Goal: Task Accomplishment & Management: Use online tool/utility

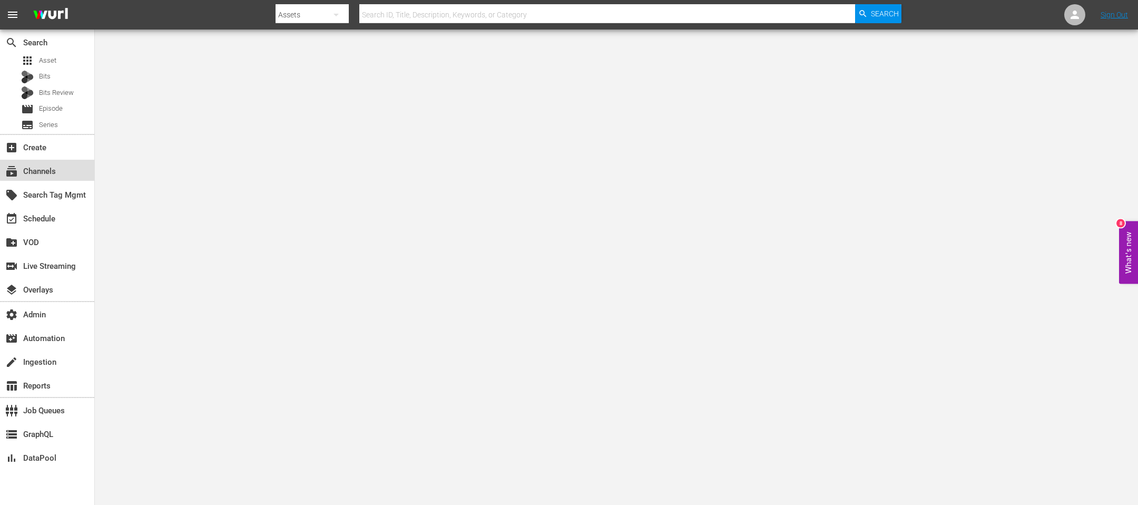
click at [52, 169] on div "subscriptions Channels" at bounding box center [29, 169] width 59 height 9
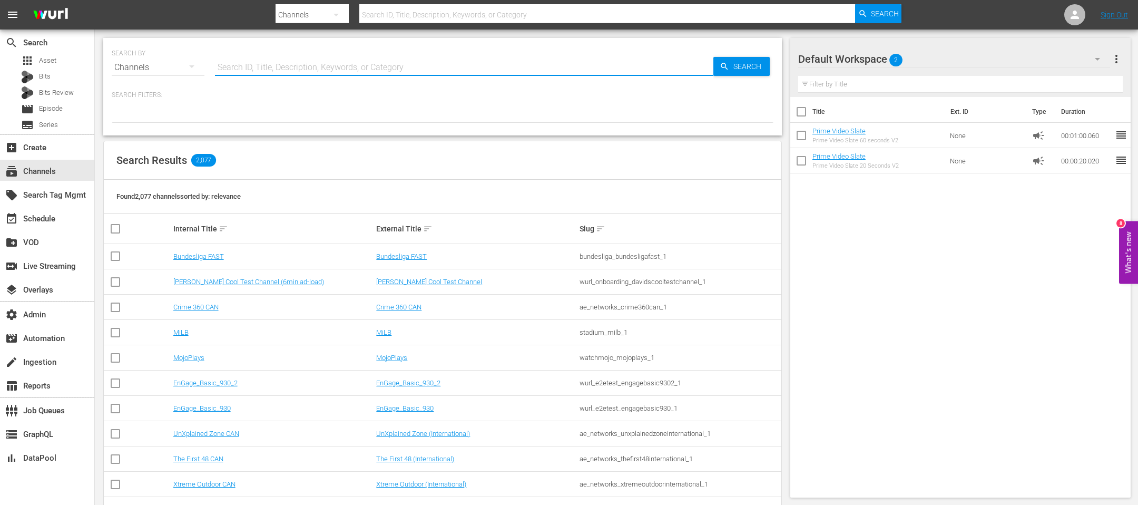
click at [306, 74] on input "text" at bounding box center [464, 67] width 498 height 25
type input "bosch"
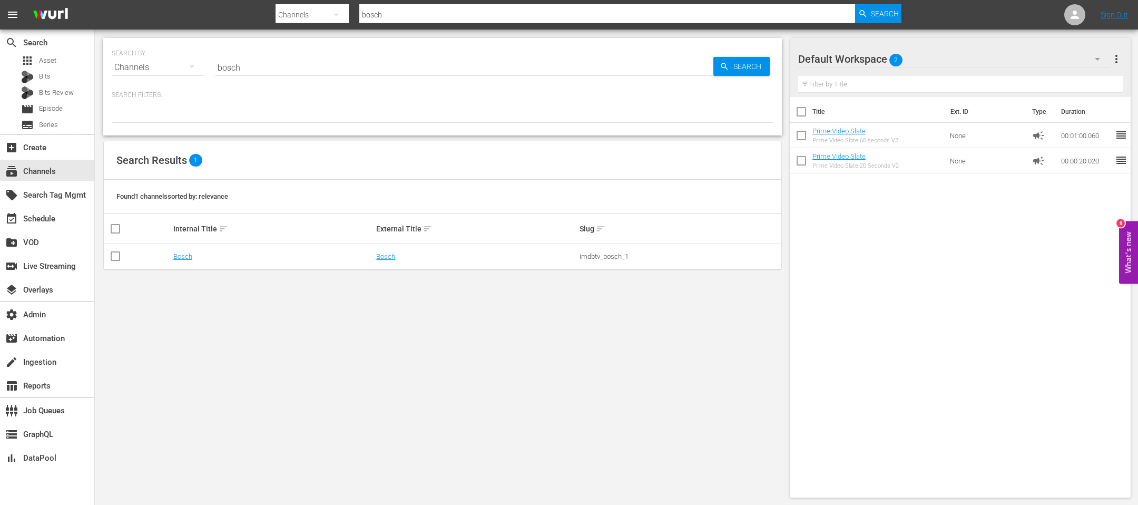
click at [182, 262] on td "Bosch" at bounding box center [273, 256] width 203 height 25
click at [182, 258] on link "Bosch" at bounding box center [182, 256] width 19 height 8
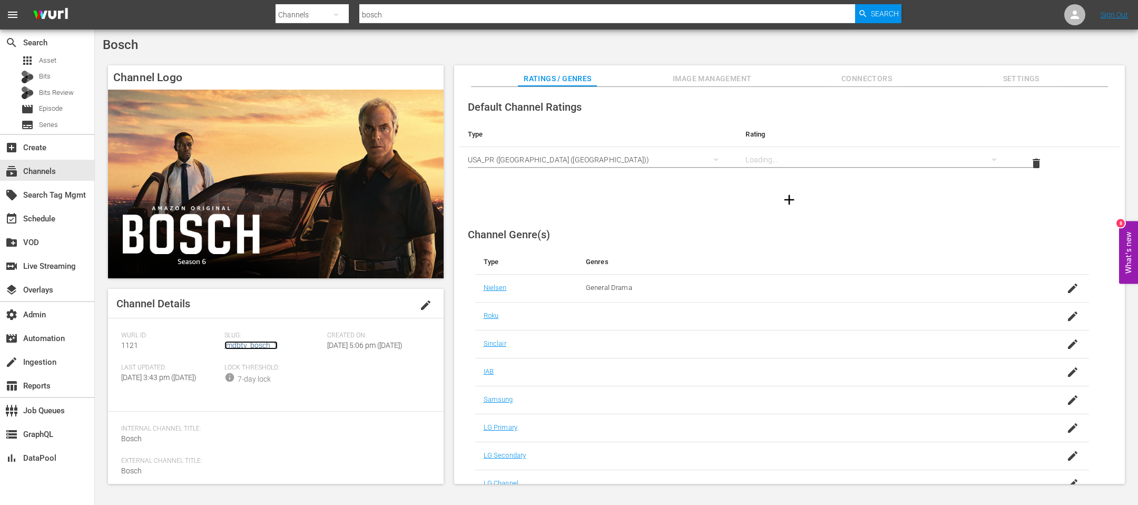
click at [246, 342] on link "imdbtv_bosch_1" at bounding box center [250, 345] width 53 height 8
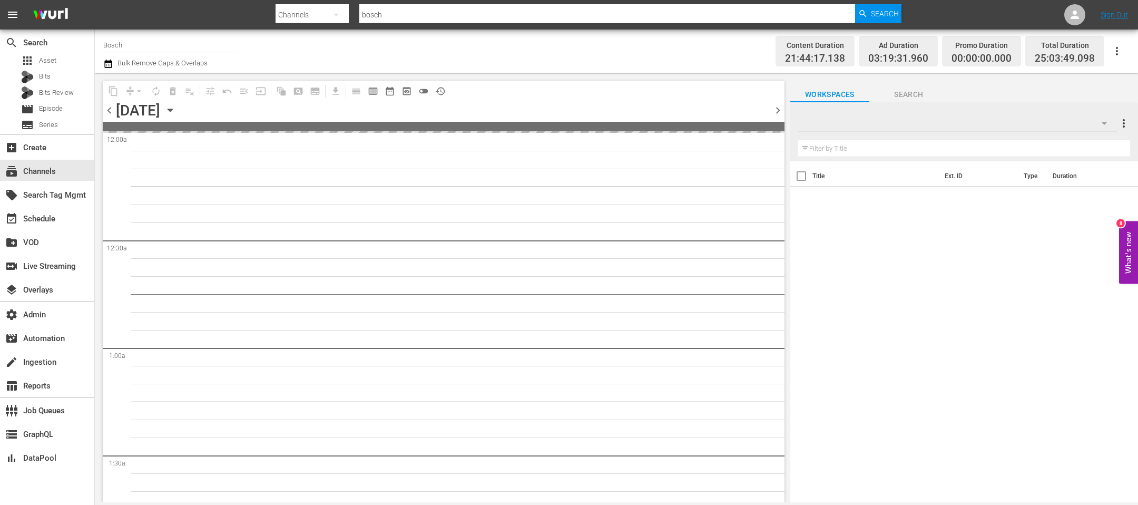
click at [381, 4] on input "bosch" at bounding box center [607, 14] width 496 height 25
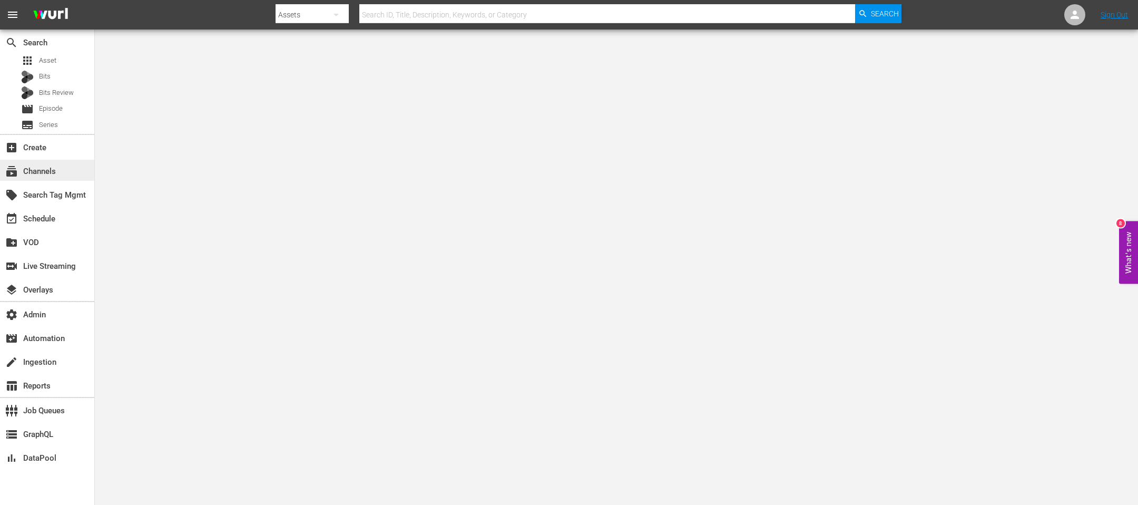
click at [55, 160] on div "subscriptions Channels" at bounding box center [47, 170] width 94 height 21
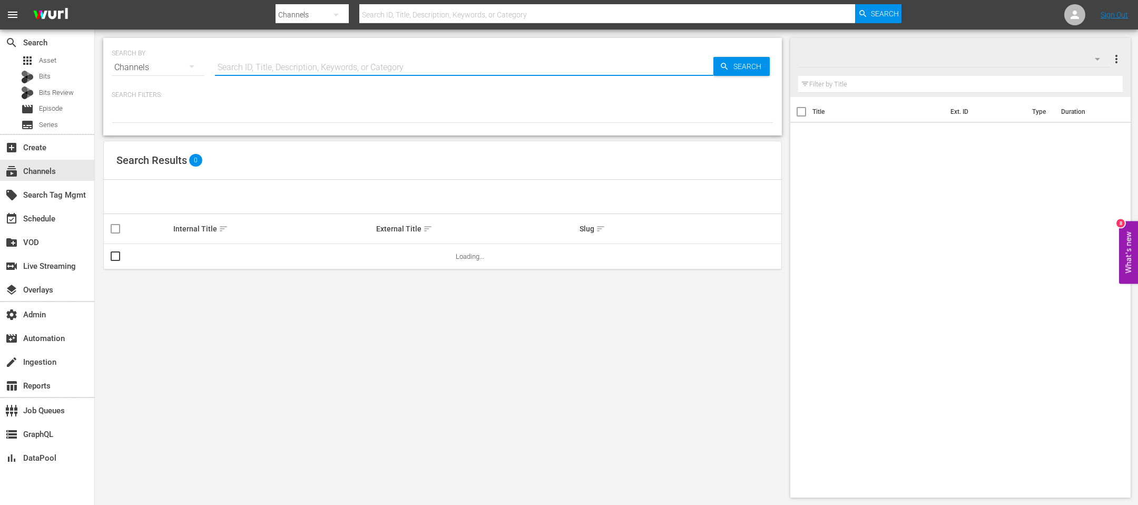
click at [287, 70] on input "text" at bounding box center [464, 67] width 498 height 25
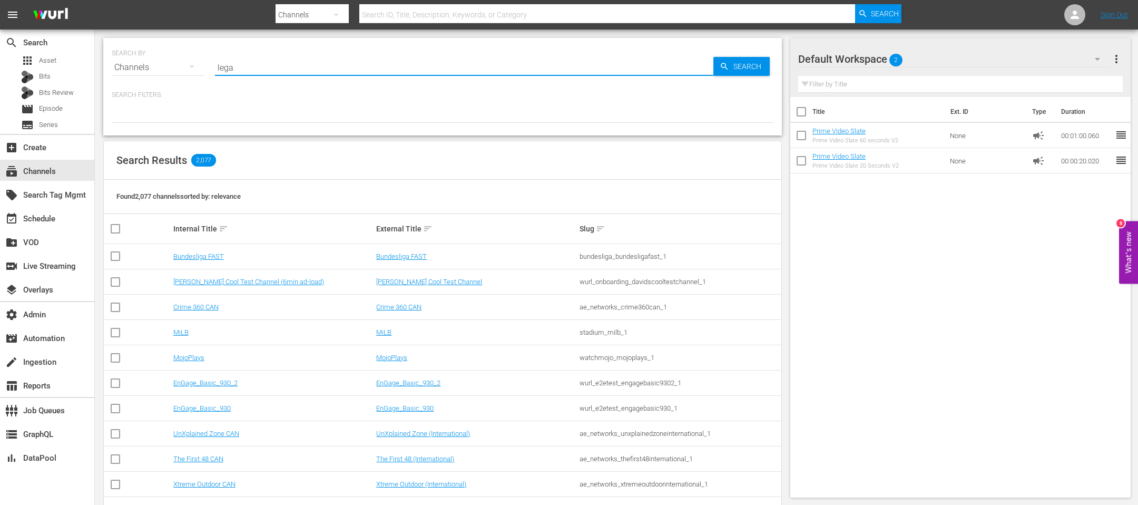
type input "legac"
type input "leverage"
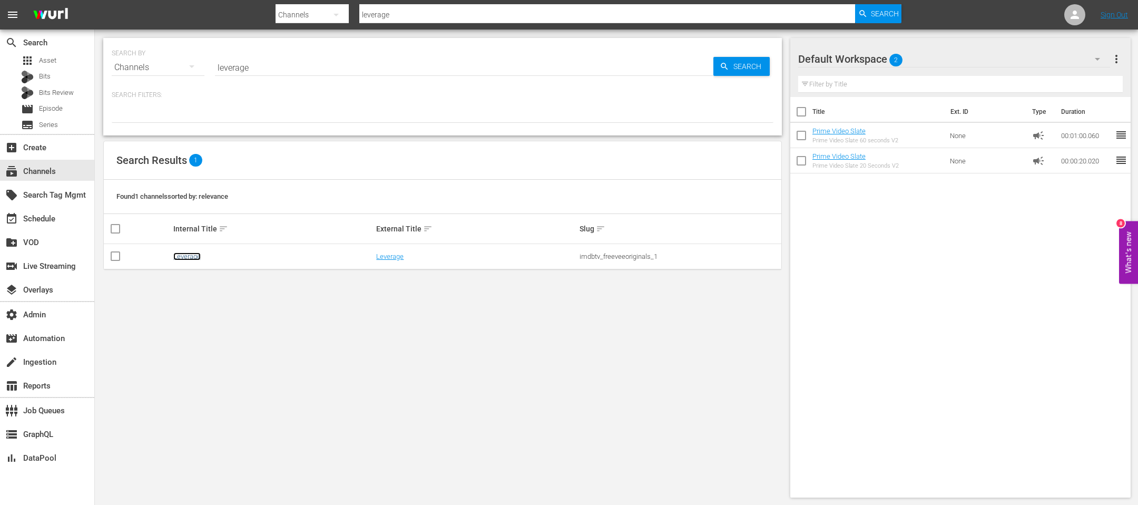
click at [195, 254] on link "Leverage" at bounding box center [186, 256] width 27 height 8
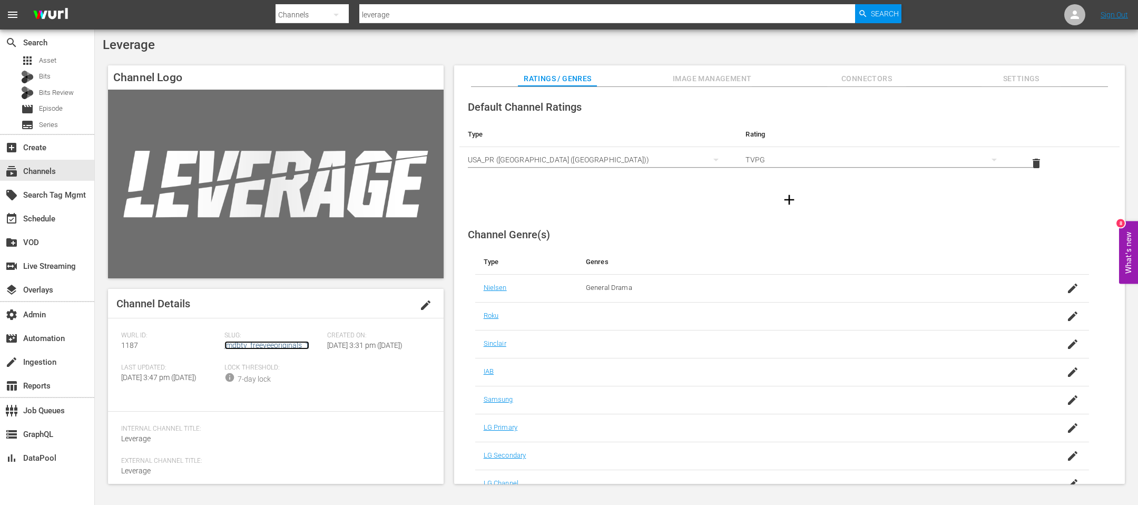
click at [235, 348] on link "imdbtv_freeveeoriginals_1" at bounding box center [266, 345] width 85 height 8
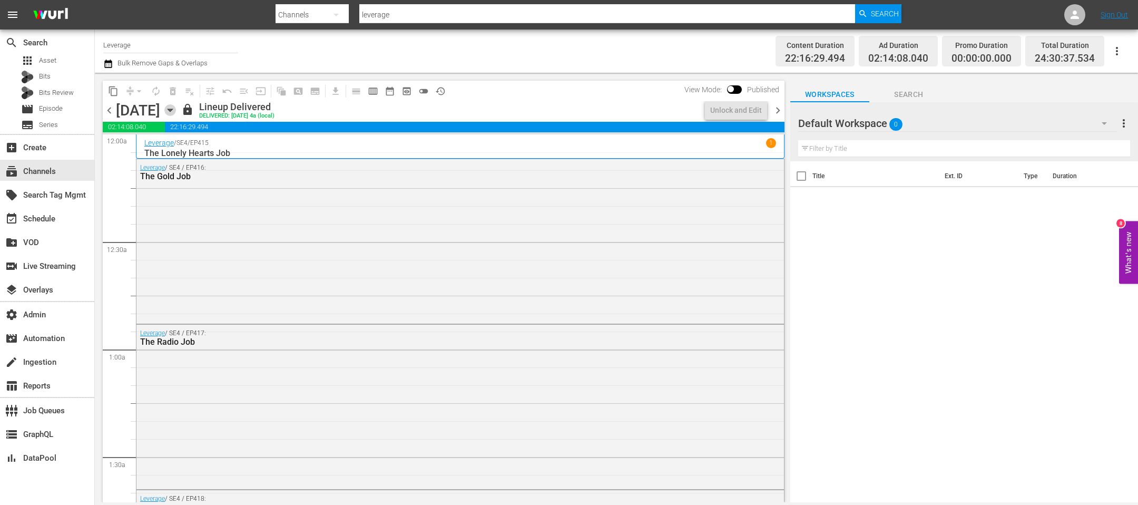
click at [176, 106] on icon "button" at bounding box center [170, 110] width 12 height 12
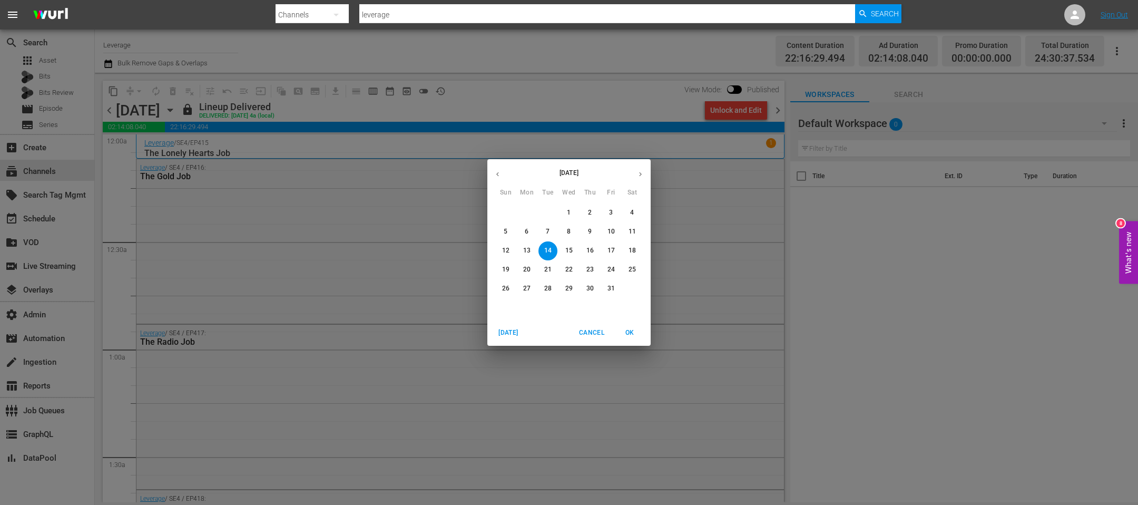
click at [789, 140] on div "October 2025 Sun Mon Tue Wed Thu Fri Sat 28 29 30 1 2 3 4 5 6 7 8 9 10 11 12 13…" at bounding box center [569, 252] width 1138 height 505
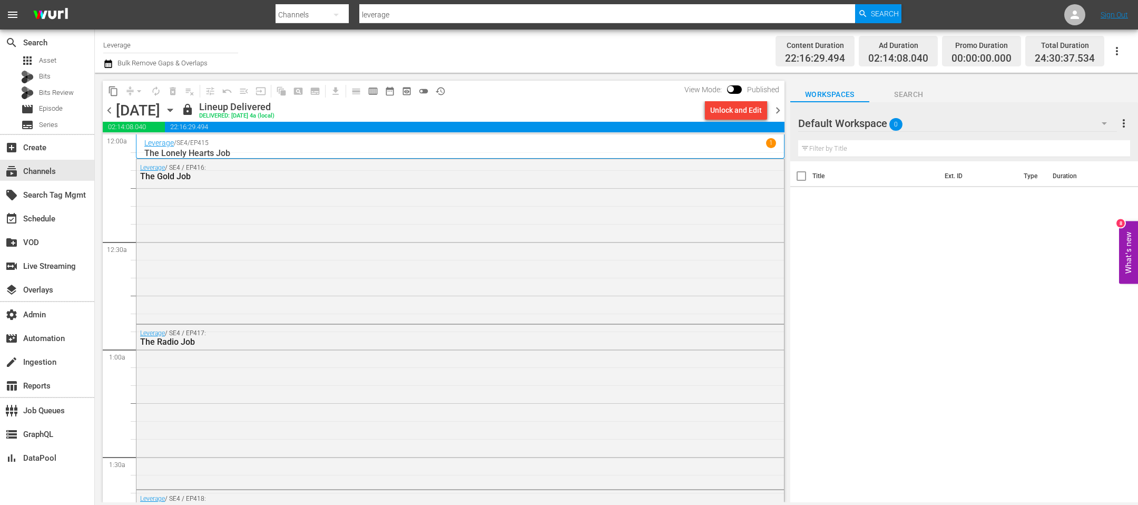
click at [779, 108] on span "chevron_right" at bounding box center [777, 110] width 13 height 13
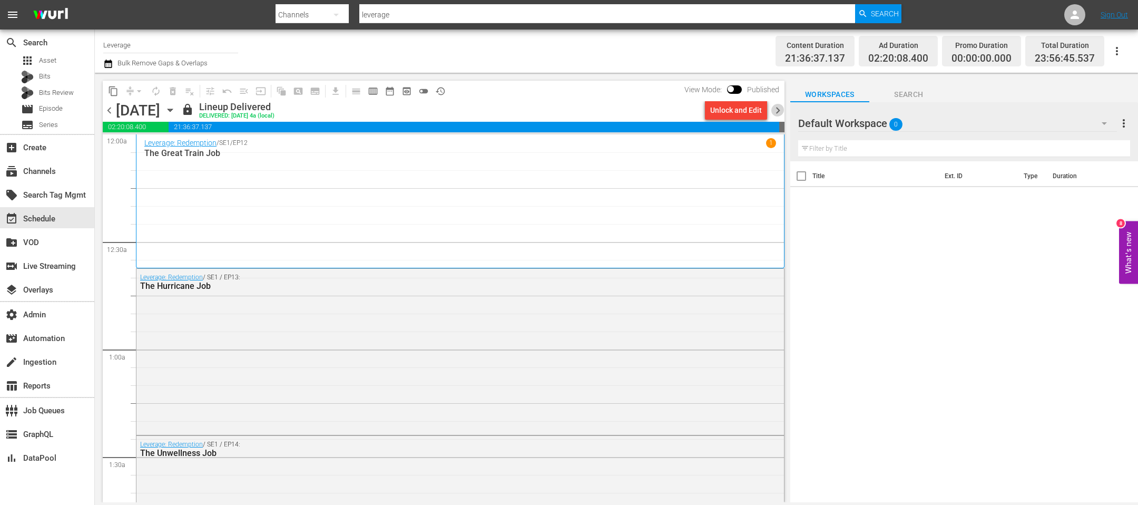
click at [775, 112] on span "chevron_right" at bounding box center [777, 110] width 13 height 13
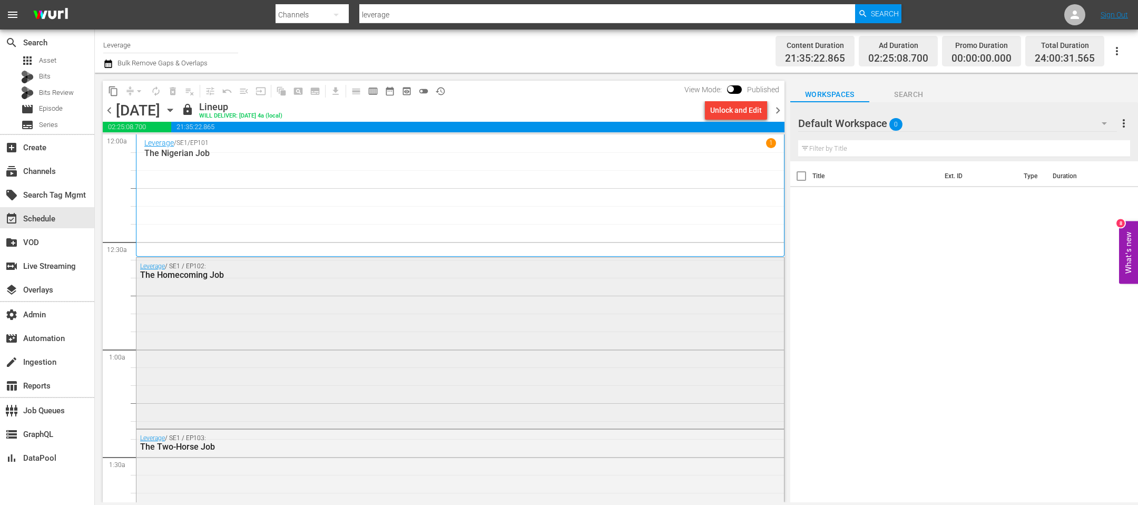
click at [296, 309] on div "Leverage / SE1 / EP102: The Homecoming Job" at bounding box center [459, 342] width 647 height 169
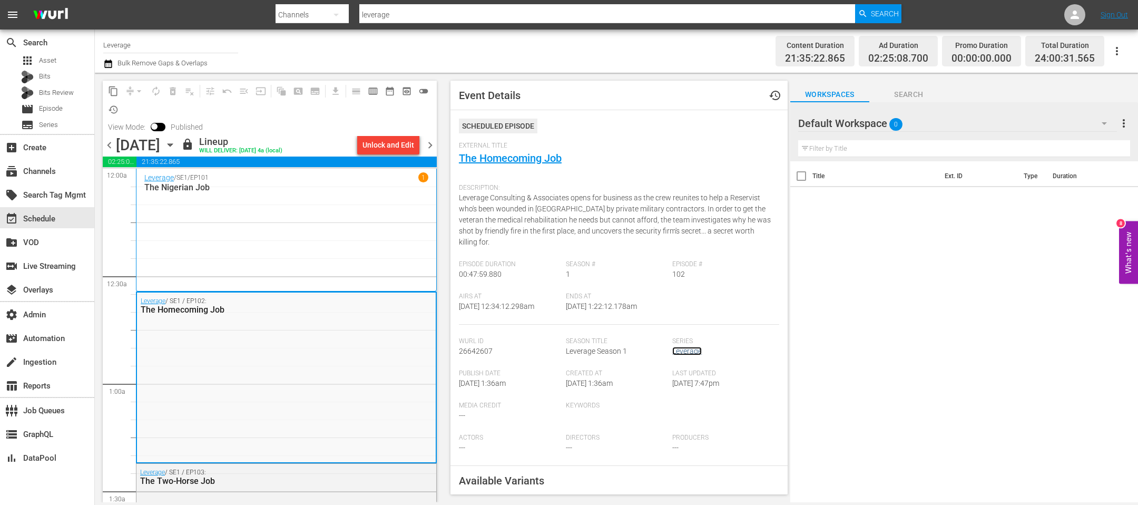
click at [692, 347] on link "Leverage" at bounding box center [686, 351] width 29 height 8
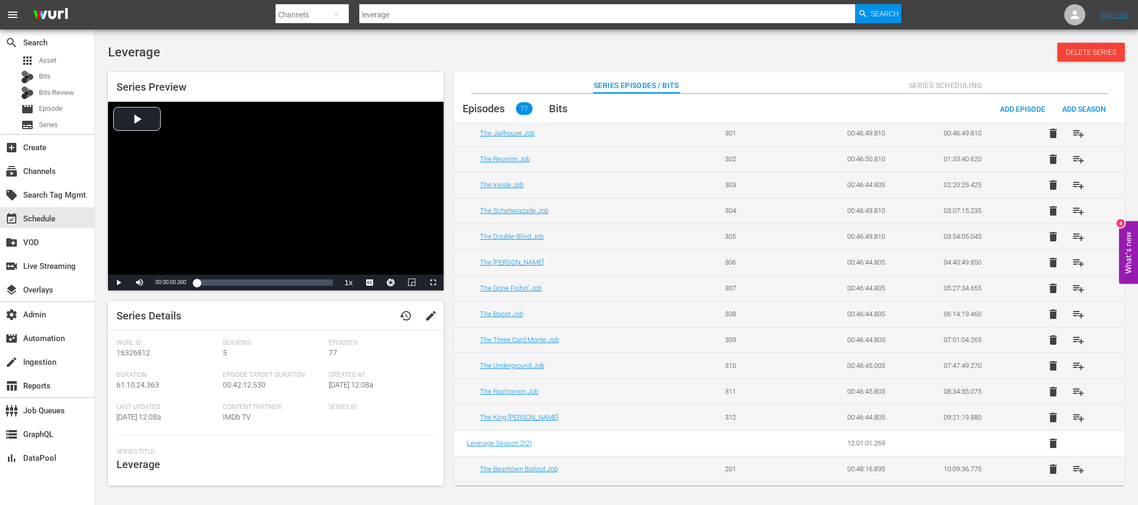
scroll to position [109, 0]
click at [53, 159] on div "subscriptions Channels" at bounding box center [47, 171] width 94 height 24
click at [53, 172] on div "subscriptions Channels" at bounding box center [29, 169] width 59 height 9
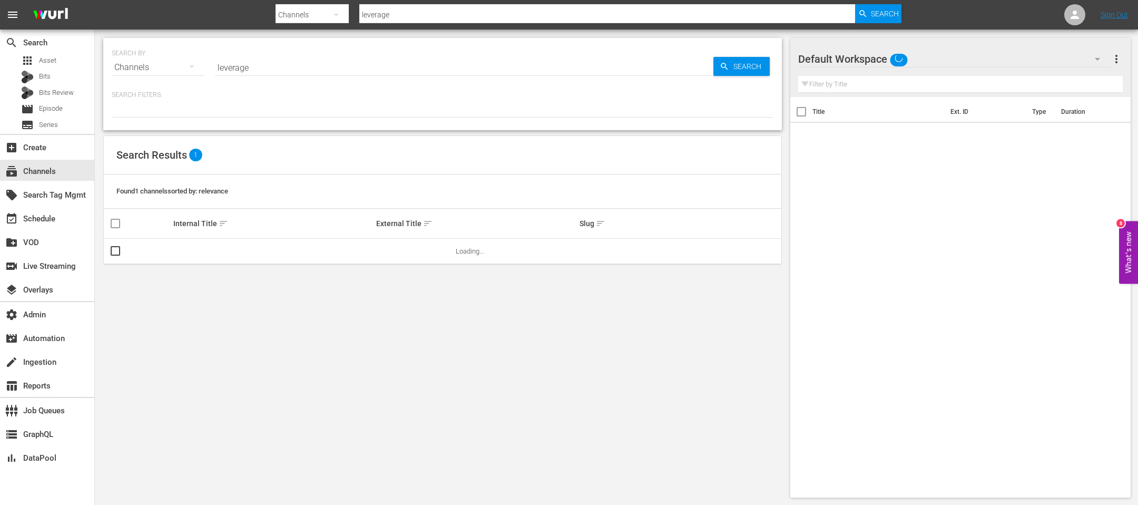
click at [304, 57] on input "leverage" at bounding box center [464, 67] width 498 height 25
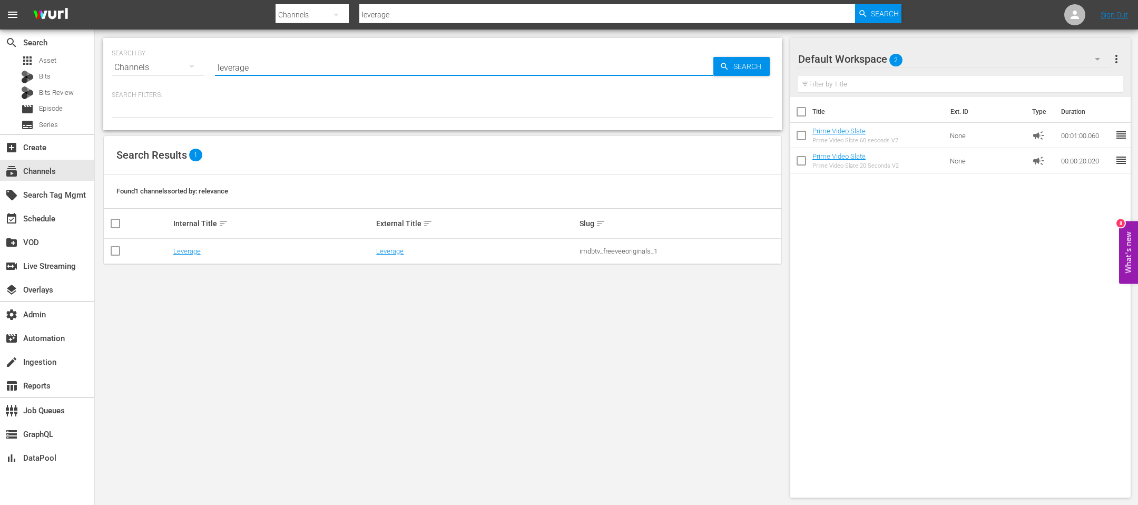
click at [185, 240] on td "Leverage" at bounding box center [273, 251] width 203 height 25
click at [184, 251] on link "Leverage" at bounding box center [186, 251] width 27 height 8
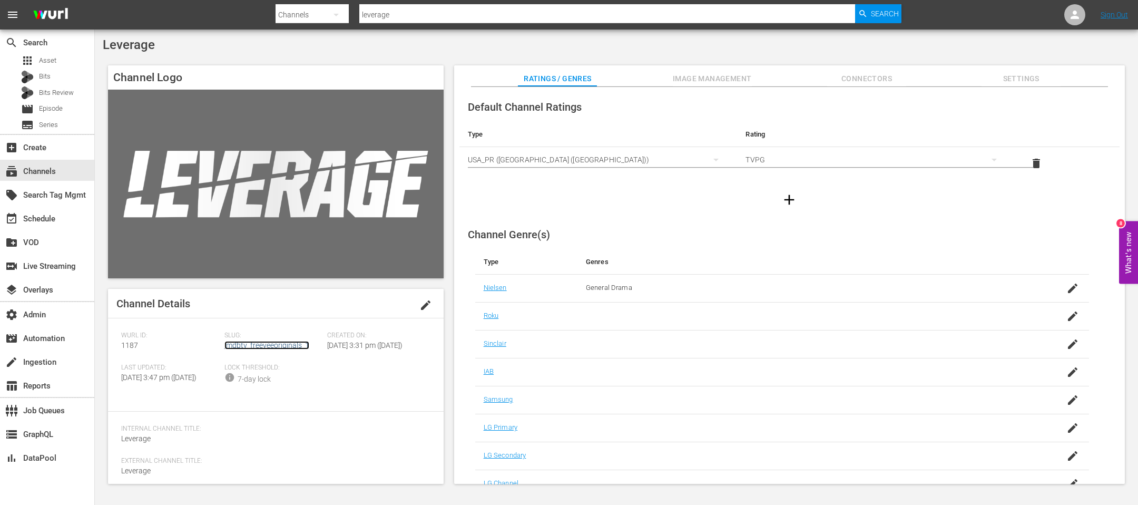
click at [241, 344] on link "imdbtv_freeveeoriginals_1" at bounding box center [266, 345] width 85 height 8
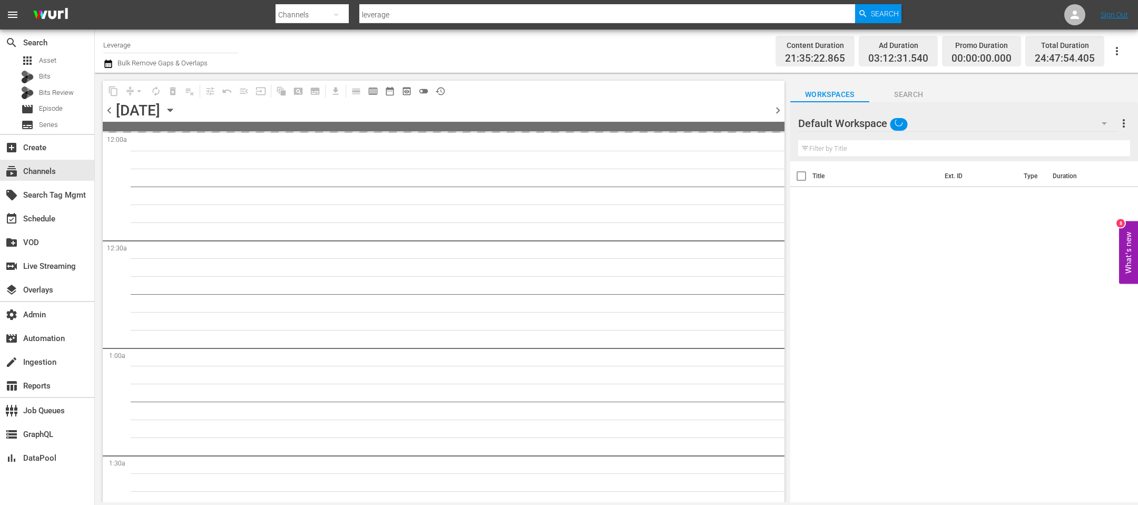
click at [176, 111] on icon "button" at bounding box center [170, 110] width 12 height 12
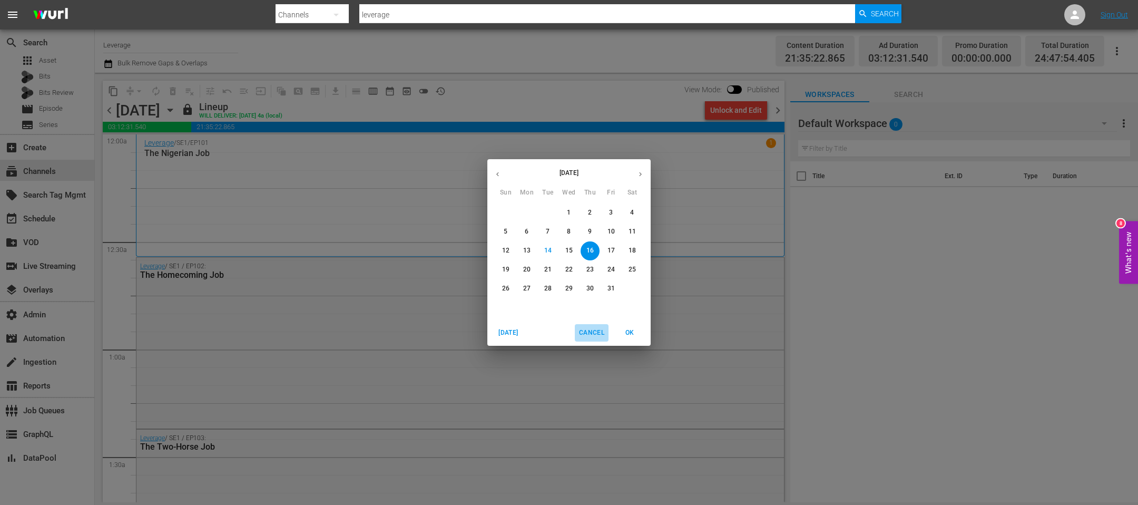
click at [588, 324] on button "Cancel" at bounding box center [592, 332] width 34 height 17
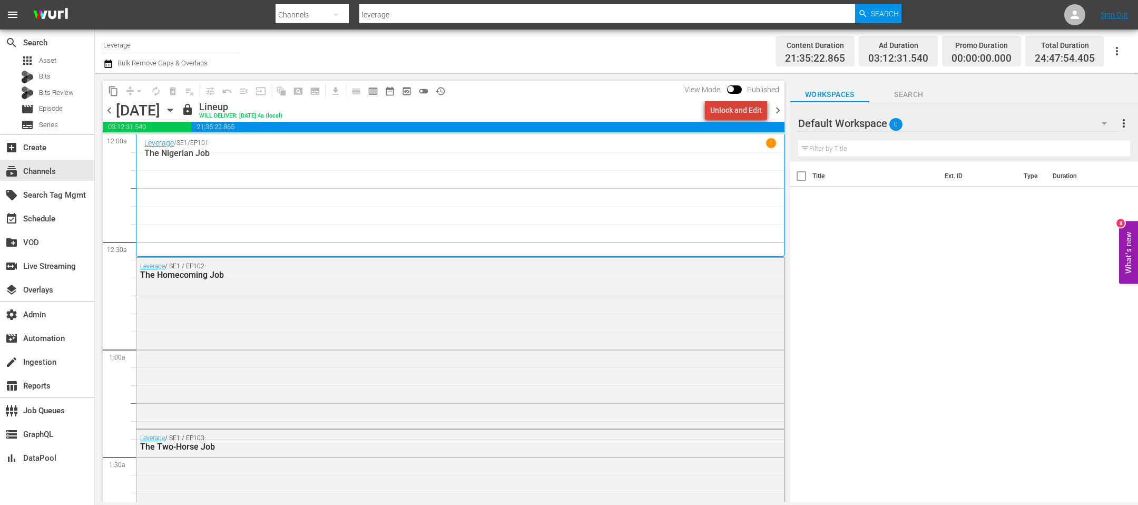
click at [752, 107] on div "Unlock and Edit" at bounding box center [736, 110] width 52 height 19
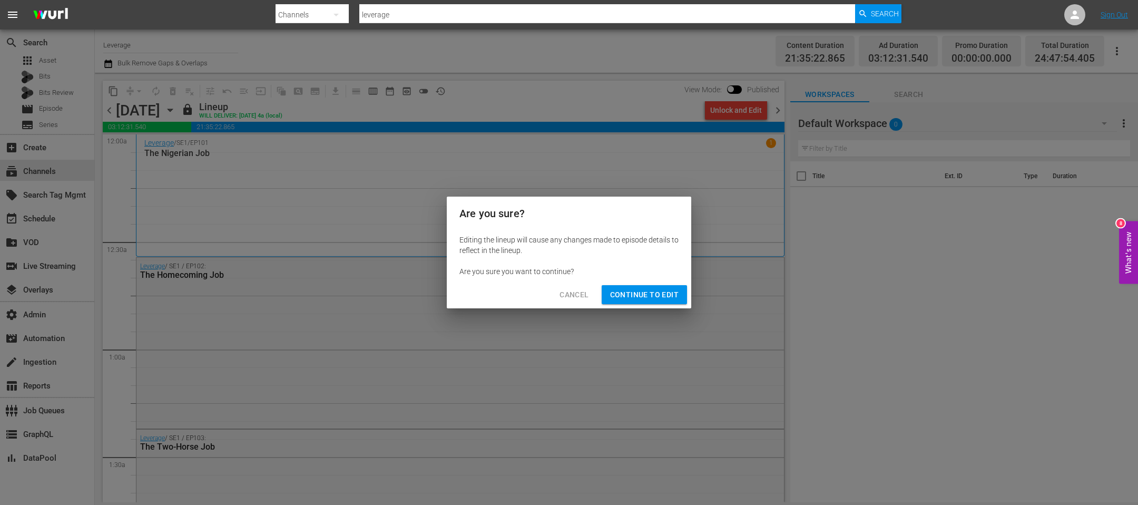
click at [621, 297] on span "Continue to Edit" at bounding box center [644, 294] width 68 height 13
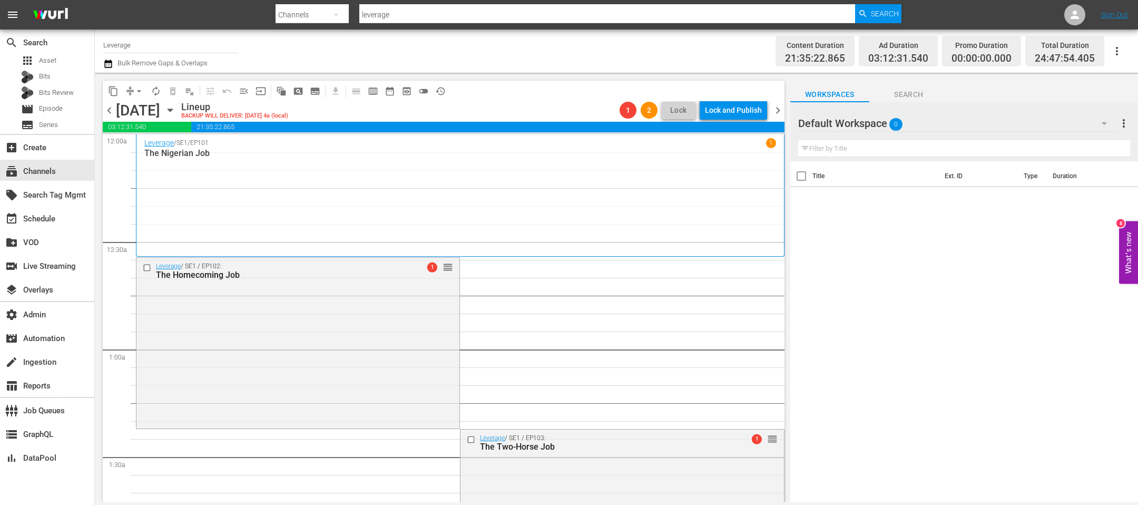
click at [142, 92] on span "arrow_drop_down" at bounding box center [139, 91] width 11 height 11
click at [139, 151] on li "Align to End of Previous Day" at bounding box center [139, 146] width 111 height 17
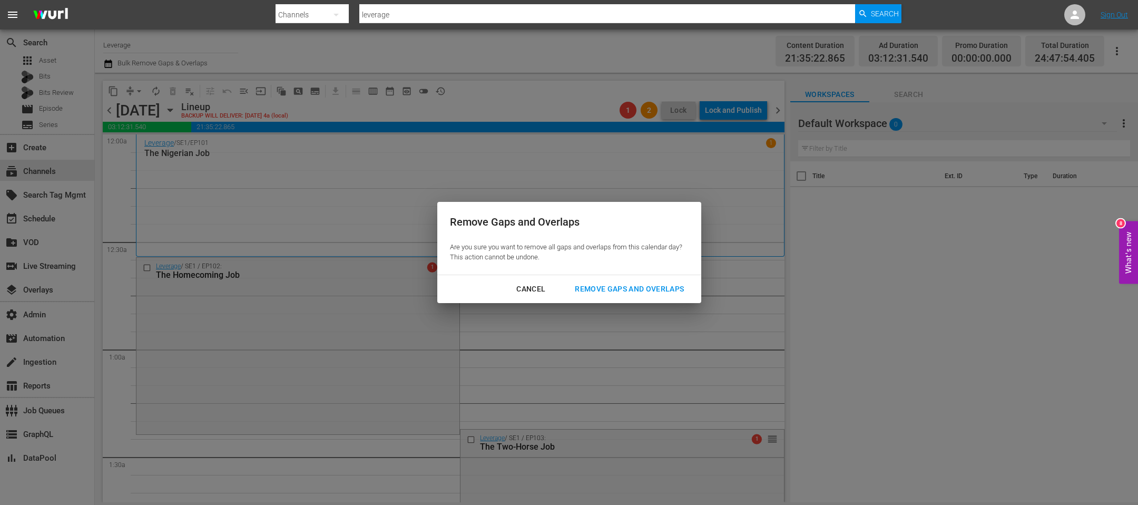
click at [595, 299] on div "Cancel Remove Gaps and Overlaps" at bounding box center [569, 289] width 264 height 28
click at [594, 288] on div "Remove Gaps and Overlaps" at bounding box center [629, 288] width 126 height 13
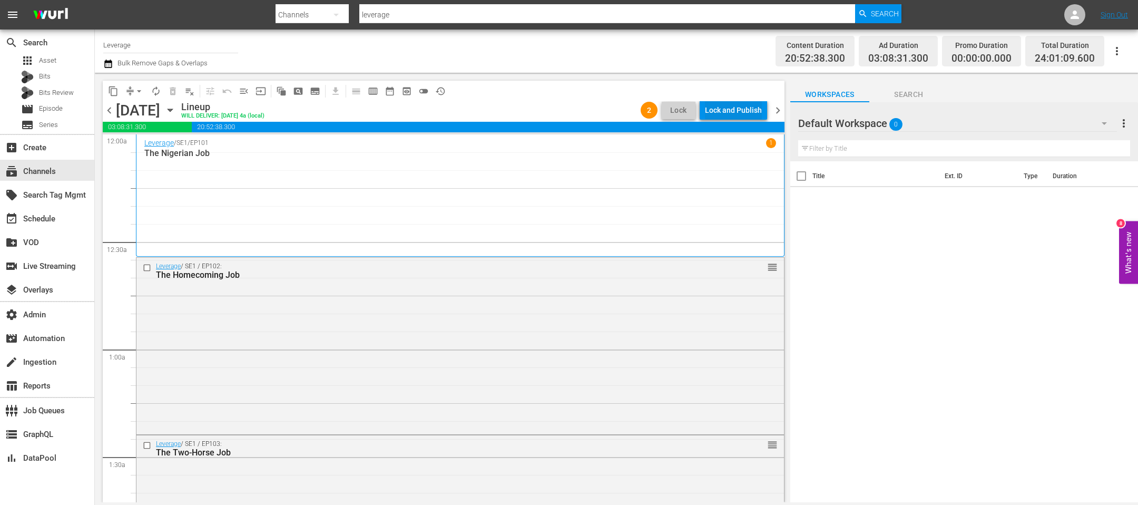
click at [716, 108] on div "Lock and Publish" at bounding box center [733, 110] width 57 height 19
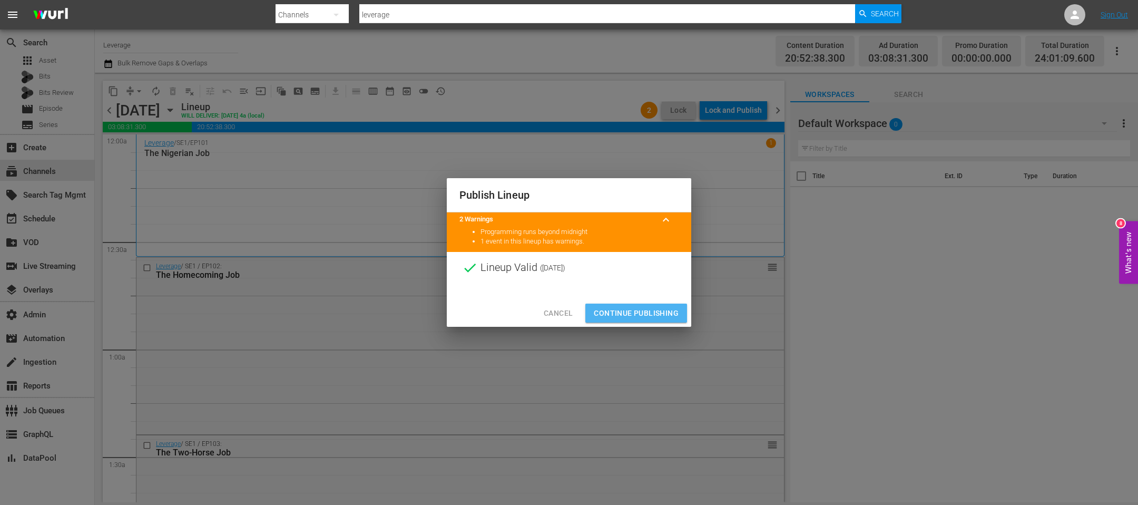
click at [632, 308] on span "Continue Publishing" at bounding box center [636, 313] width 85 height 13
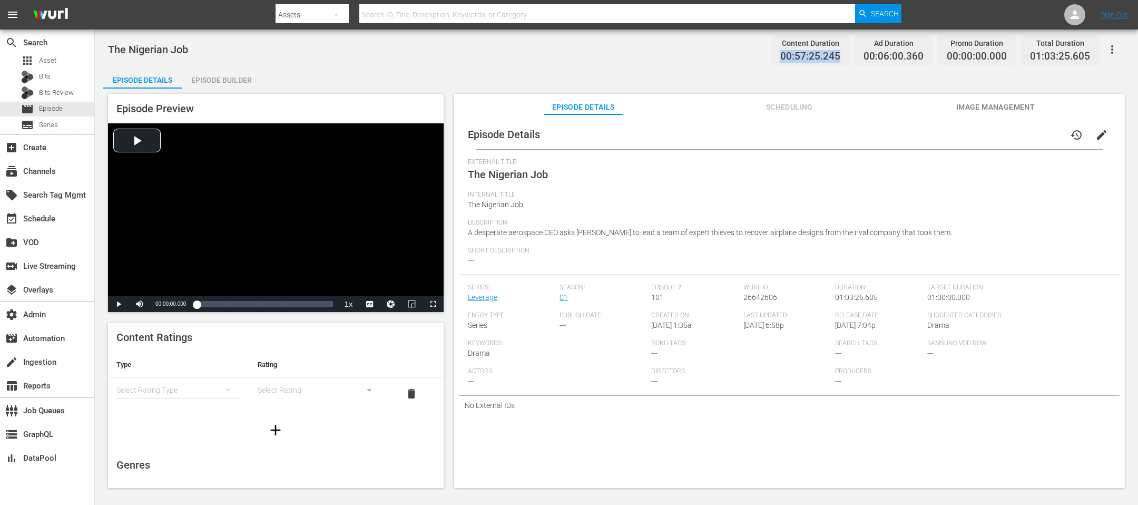
drag, startPoint x: 842, startPoint y: 58, endPoint x: 725, endPoint y: 56, distance: 116.9
click at [725, 56] on div "The Nigerian Job Content Duration 00:57:25.245 Ad Duration 00:06:00.360 Promo D…" at bounding box center [616, 49] width 1016 height 24
copy span "00:57:25.245"
click at [231, 72] on div "Episode Builder" at bounding box center [221, 79] width 79 height 25
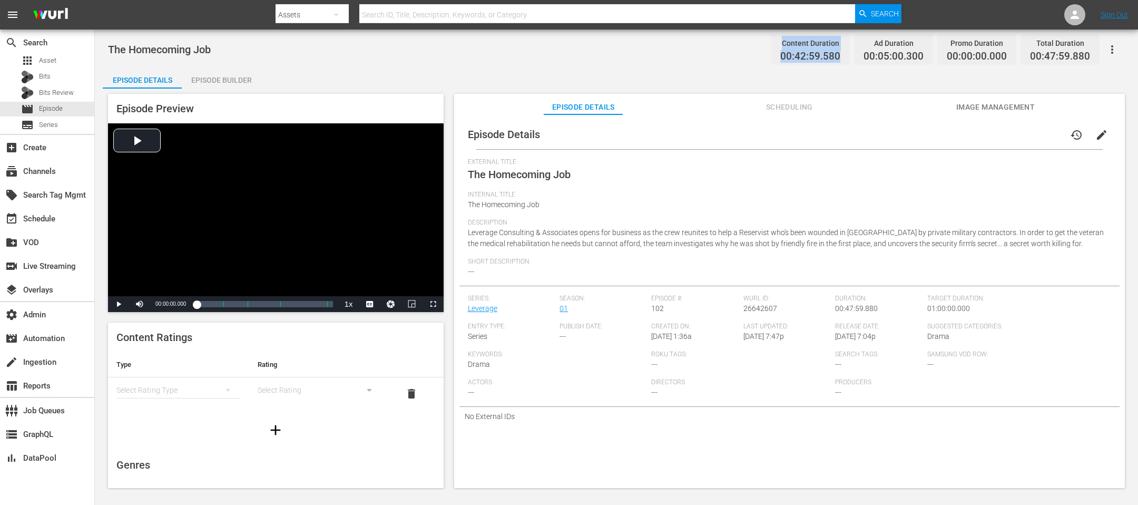
drag, startPoint x: 837, startPoint y: 53, endPoint x: 729, endPoint y: 50, distance: 107.5
click at [729, 50] on div "The Homecoming Job Content Duration 00:42:59.580 Ad Duration 00:05:00.300 Promo…" at bounding box center [616, 49] width 1016 height 24
copy div "Content Duration 00:42:59.580"
click at [754, 77] on div "Episode Details Episode Builder Episode Preview Video Player is loading. Play V…" at bounding box center [616, 281] width 1027 height 429
drag, startPoint x: 845, startPoint y: 58, endPoint x: 778, endPoint y: 57, distance: 66.9
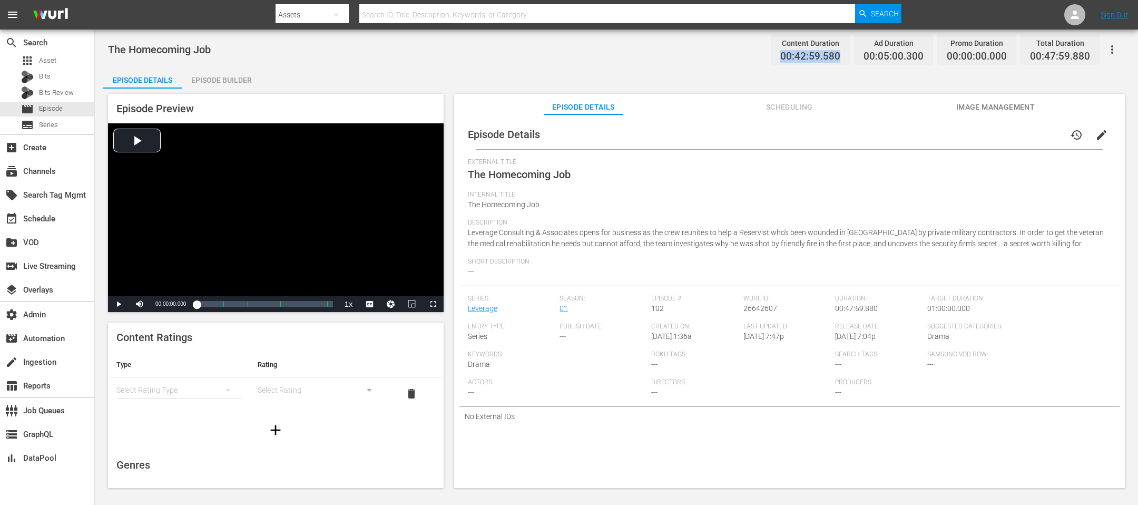
click at [758, 57] on div "Content Duration 00:42:59.580" at bounding box center [809, 49] width 79 height 31
copy span "00:42:59.580"
click at [205, 74] on div "Episode Builder" at bounding box center [221, 79] width 79 height 25
drag, startPoint x: 843, startPoint y: 54, endPoint x: 748, endPoint y: 54, distance: 94.8
click at [748, 54] on div "The Two-Horse Job Content Duration 00:43:19.600 Ad Duration 00:05:00.300 Promo …" at bounding box center [616, 49] width 1016 height 24
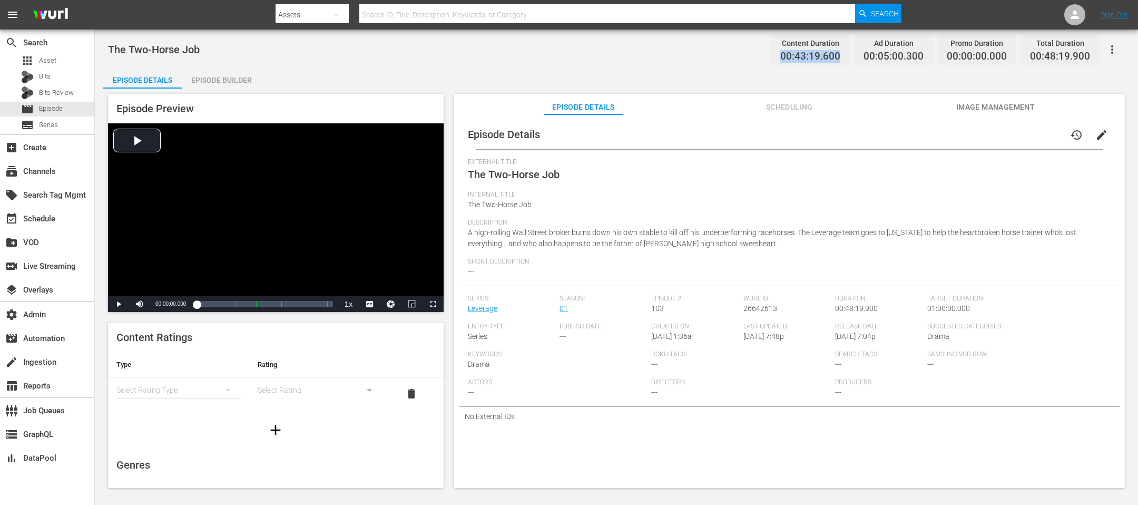
copy span "00:43:19.600"
click at [206, 72] on div "Episode Builder" at bounding box center [221, 79] width 79 height 25
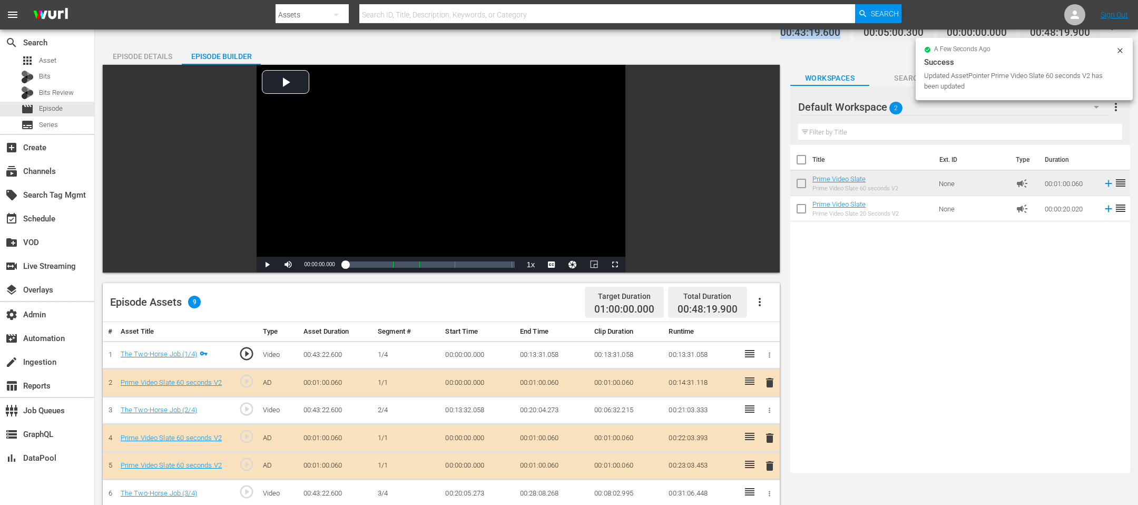
scroll to position [22, 0]
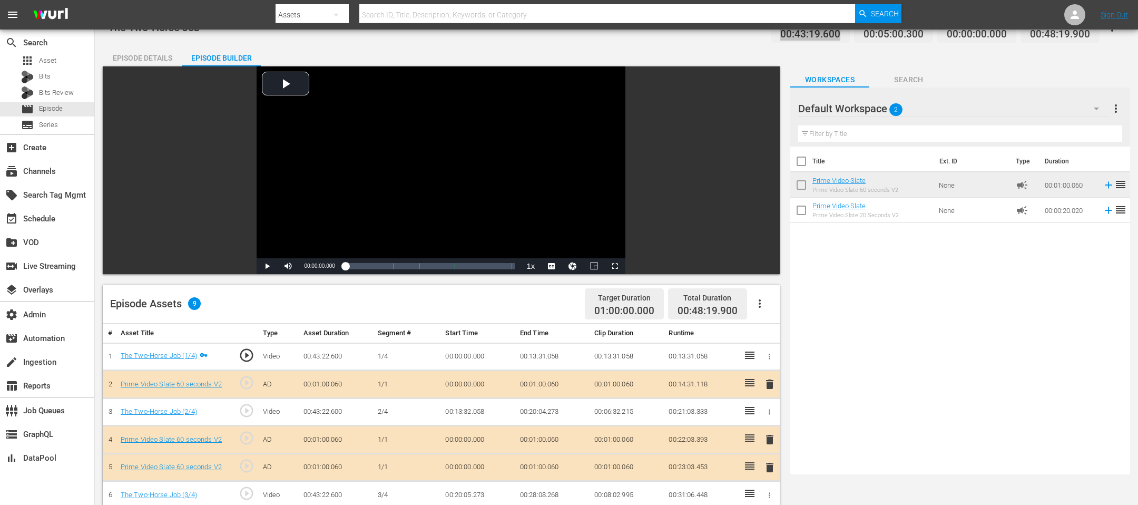
drag, startPoint x: 752, startPoint y: 240, endPoint x: 827, endPoint y: 15, distance: 237.2
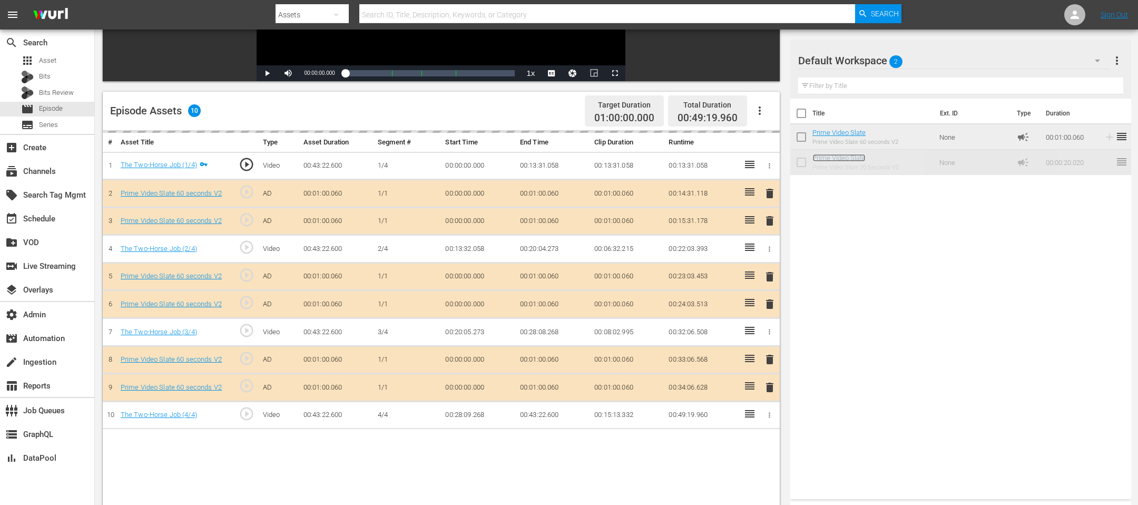
scroll to position [241, 0]
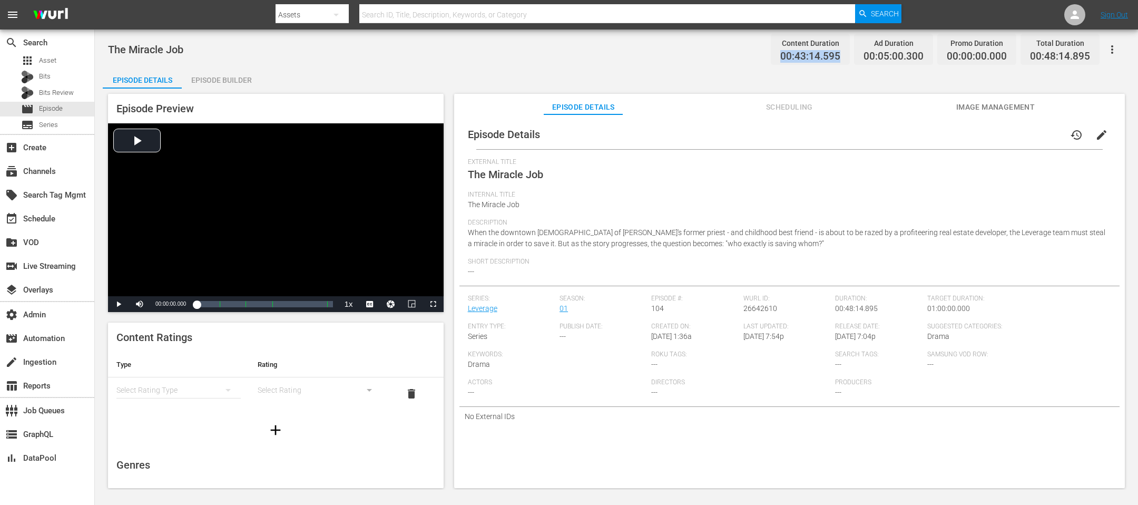
drag, startPoint x: 840, startPoint y: 54, endPoint x: 737, endPoint y: 57, distance: 103.3
click at [737, 57] on div "The Miracle Job Content Duration 00:43:14.595 Ad Duration 00:05:00.300 Promo Du…" at bounding box center [616, 49] width 1016 height 24
copy span "00:43:14.595"
click at [215, 84] on div "Episode Builder" at bounding box center [221, 79] width 79 height 25
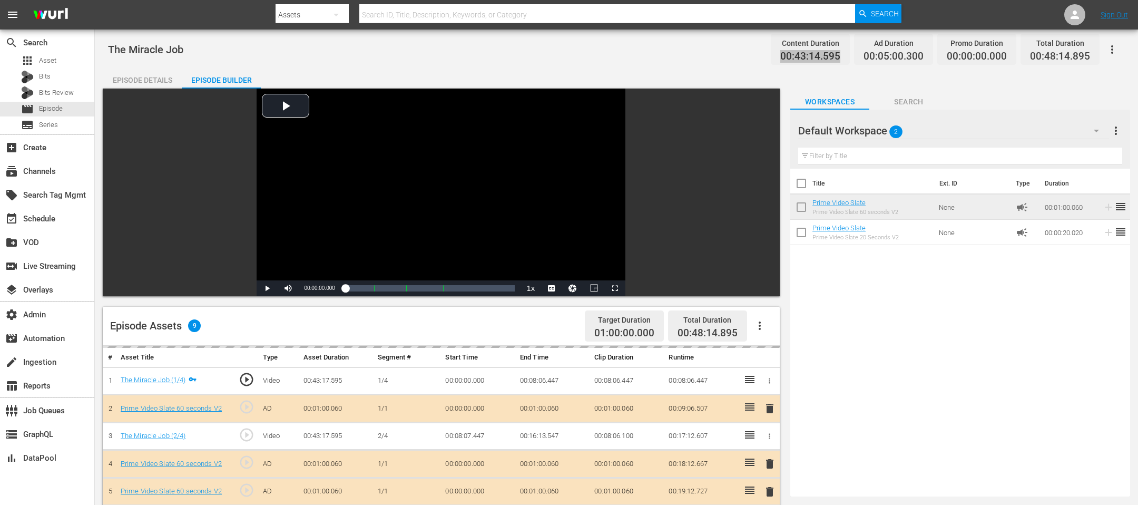
drag, startPoint x: 845, startPoint y: 156, endPoint x: 964, endPoint y: 3, distance: 193.3
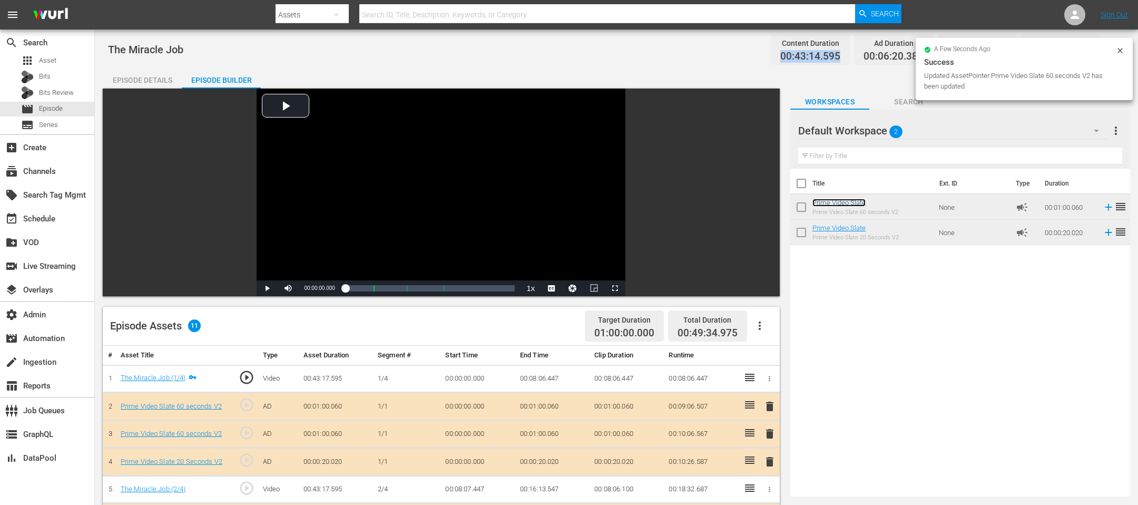
scroll to position [245, 0]
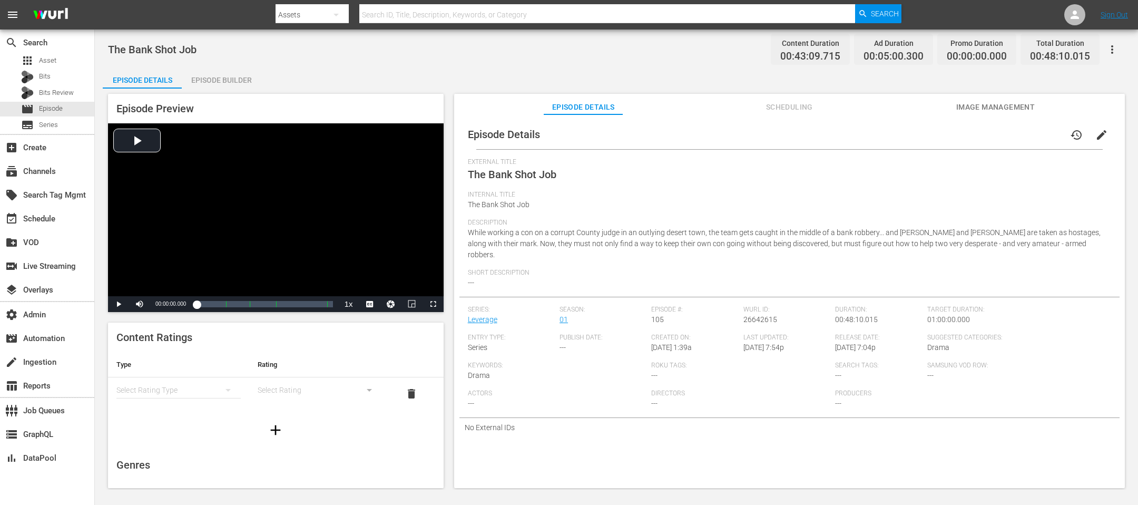
drag, startPoint x: 851, startPoint y: 60, endPoint x: 841, endPoint y: 57, distance: 10.3
click at [758, 57] on div "Content Duration 00:43:09.715" at bounding box center [809, 49] width 79 height 31
drag, startPoint x: 844, startPoint y: 58, endPoint x: 755, endPoint y: 49, distance: 89.5
click at [755, 49] on div "The Bank Shot Job Content Duration 00:43:09.715 Ad Duration 00:05:00.300 Promo …" at bounding box center [616, 49] width 1016 height 24
copy div "Content Duration 00:43:09.715"
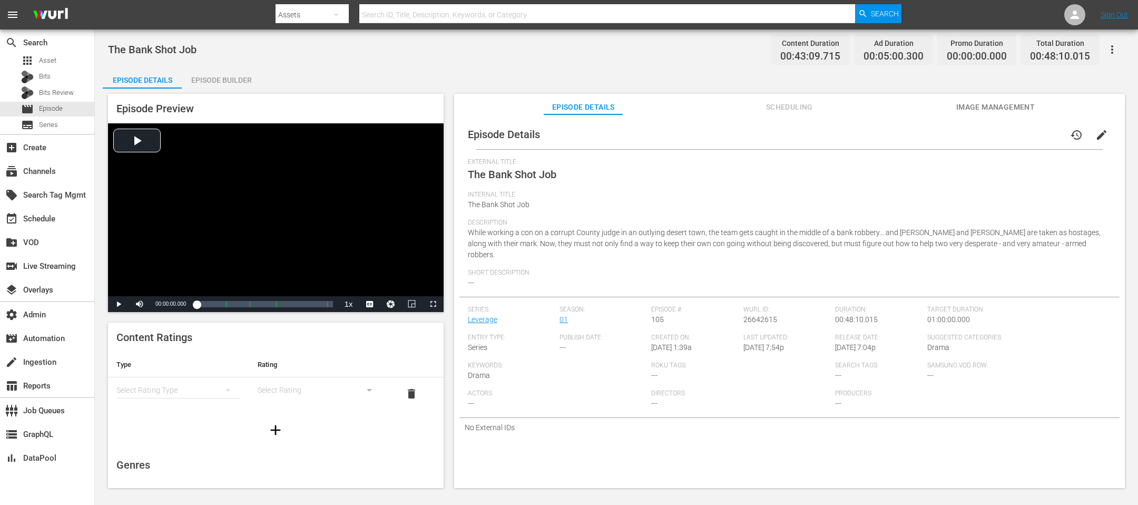
click at [710, 138] on div "Episode Details history edit" at bounding box center [789, 134] width 660 height 29
drag, startPoint x: 843, startPoint y: 58, endPoint x: 775, endPoint y: 55, distance: 67.5
click at [758, 55] on div "Content Duration 00:43:09.715" at bounding box center [809, 49] width 79 height 31
copy span "00:43:09.715"
click at [213, 80] on div "Episode Builder" at bounding box center [221, 79] width 79 height 25
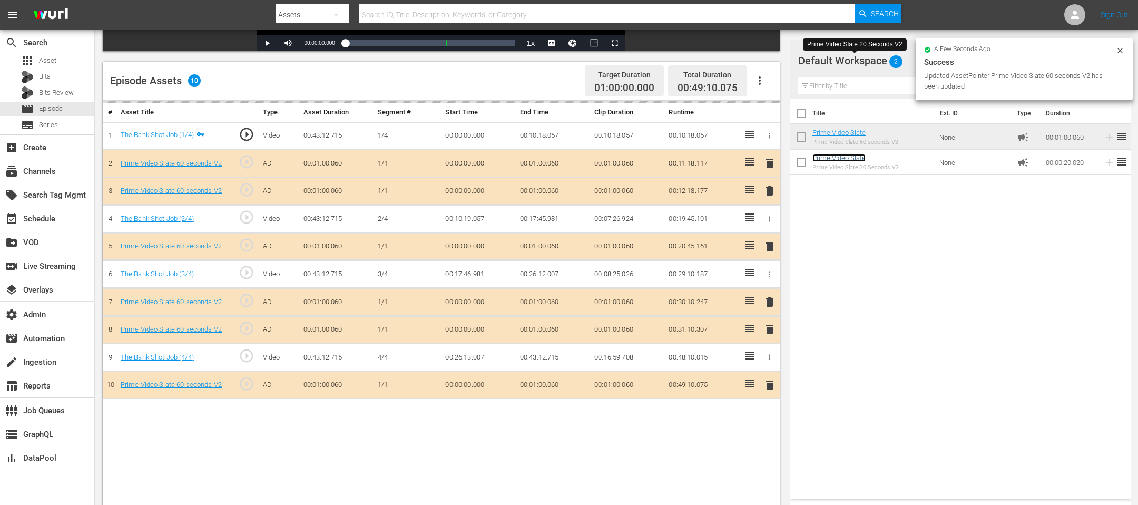
scroll to position [273, 0]
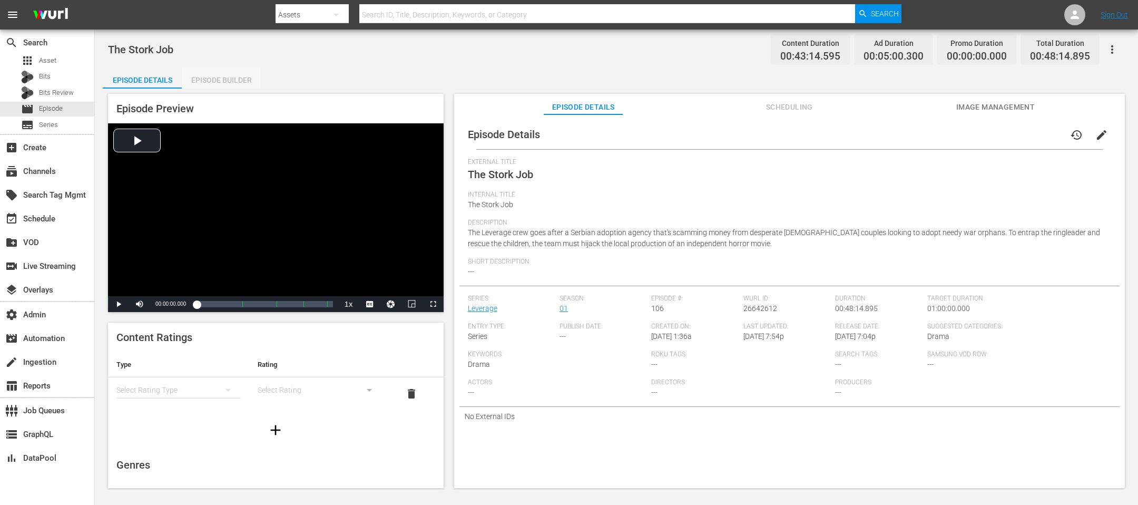
click at [228, 82] on div "Episode Builder" at bounding box center [221, 79] width 79 height 25
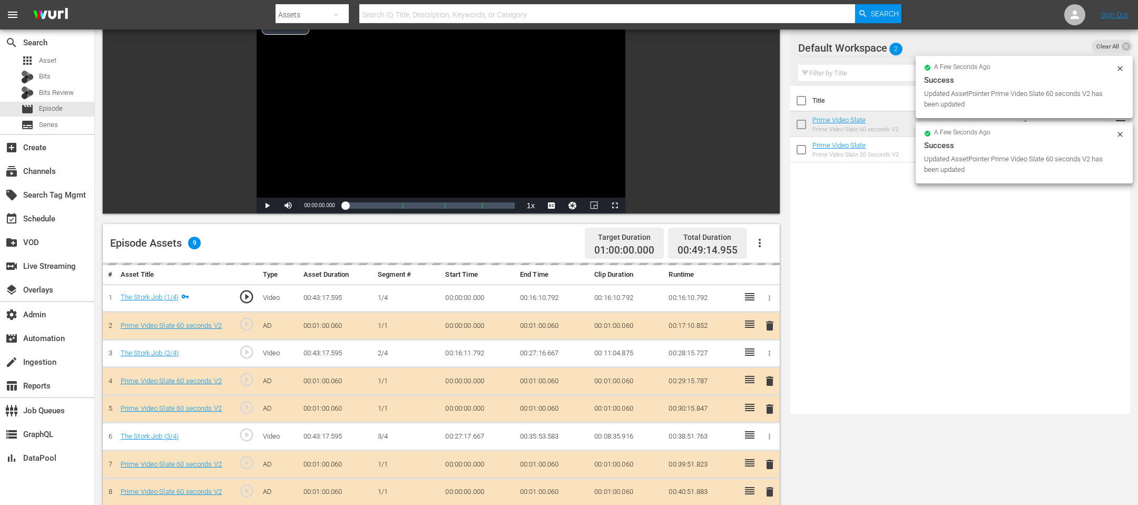
scroll to position [41, 0]
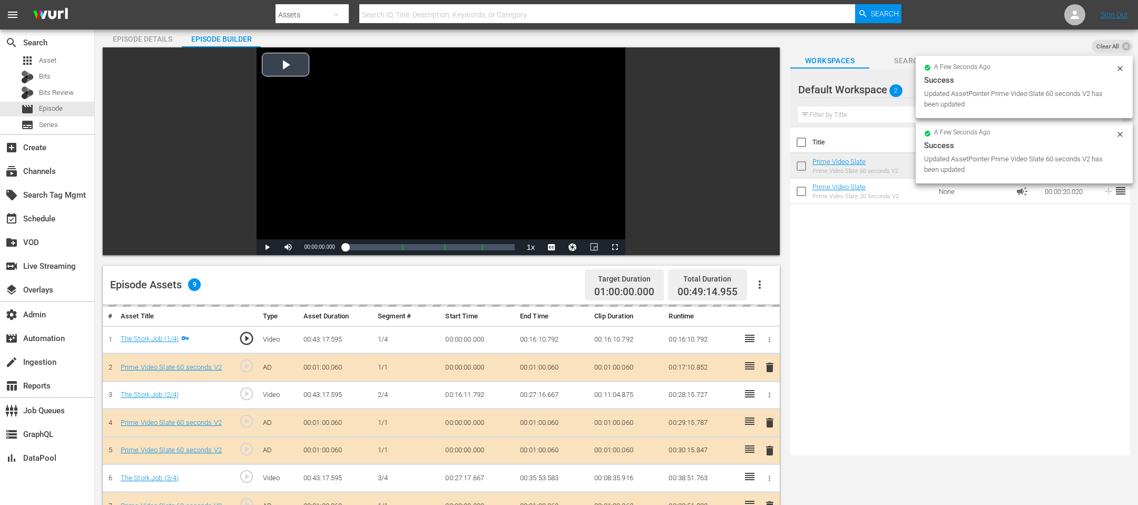
drag, startPoint x: 838, startPoint y: 137, endPoint x: 462, endPoint y: 47, distance: 386.8
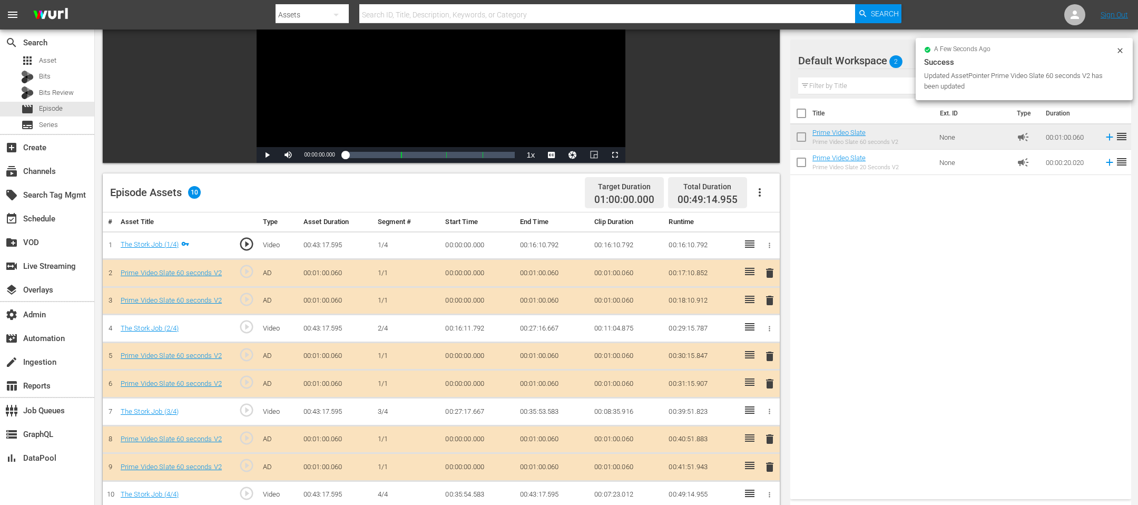
scroll to position [246, 0]
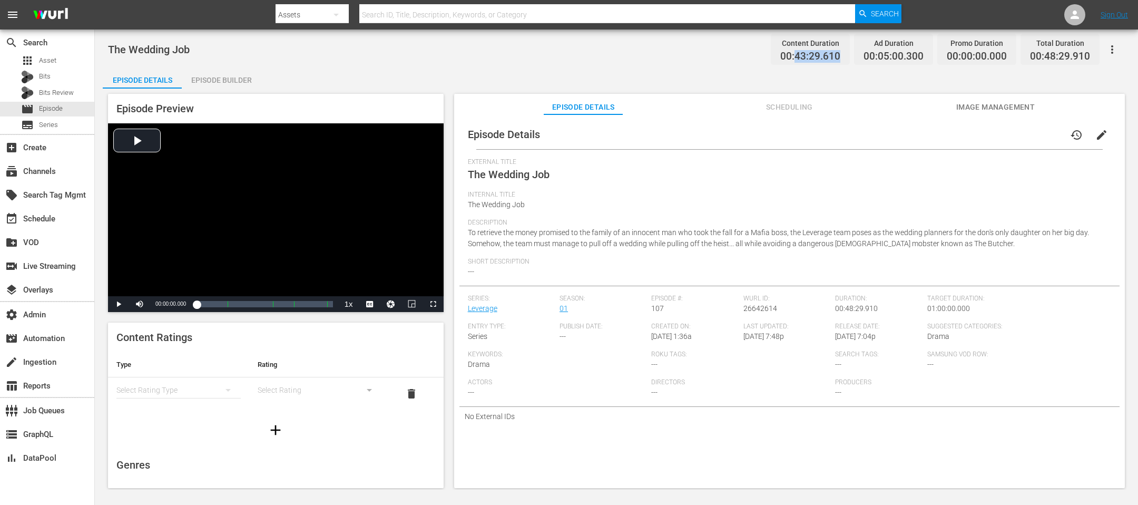
drag, startPoint x: 845, startPoint y: 51, endPoint x: 797, endPoint y: 54, distance: 48.0
click at [758, 54] on div "Content Duration 00:43:29.610" at bounding box center [809, 49] width 79 height 31
copy span "43:29.610"
click at [231, 77] on div "Episode Builder" at bounding box center [221, 79] width 79 height 25
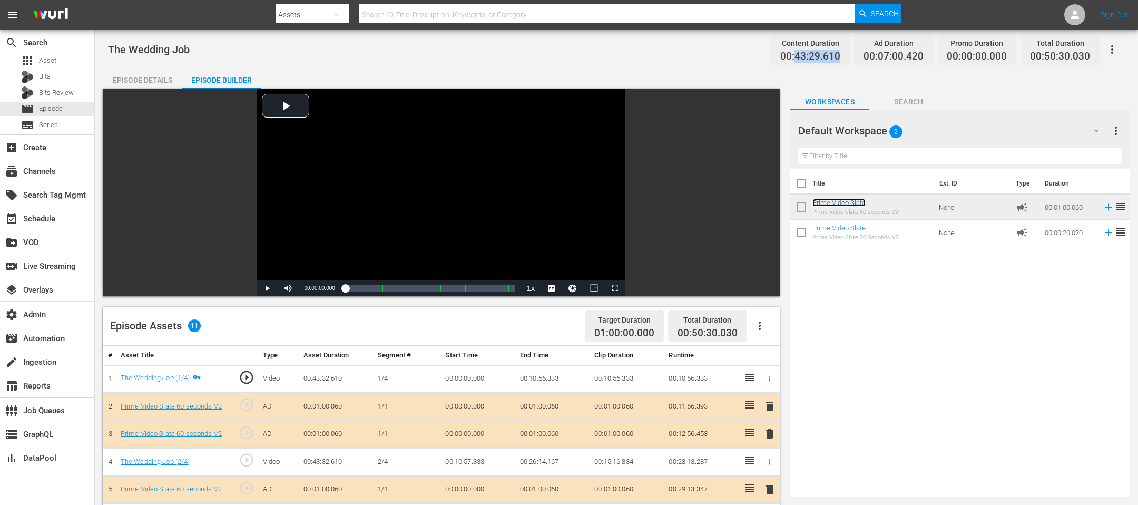
scroll to position [116, 0]
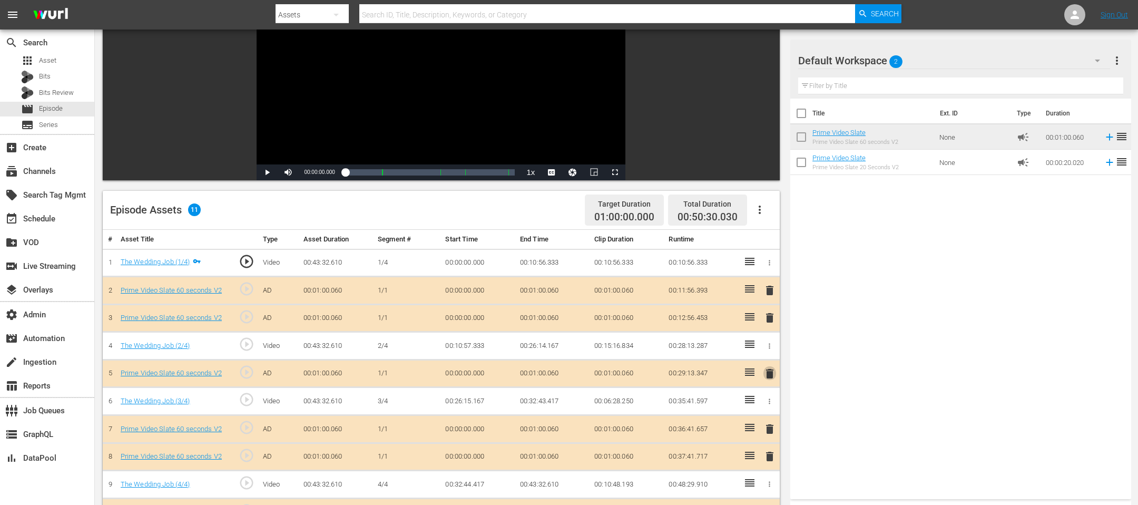
click at [758, 336] on span "delete" at bounding box center [769, 373] width 13 height 13
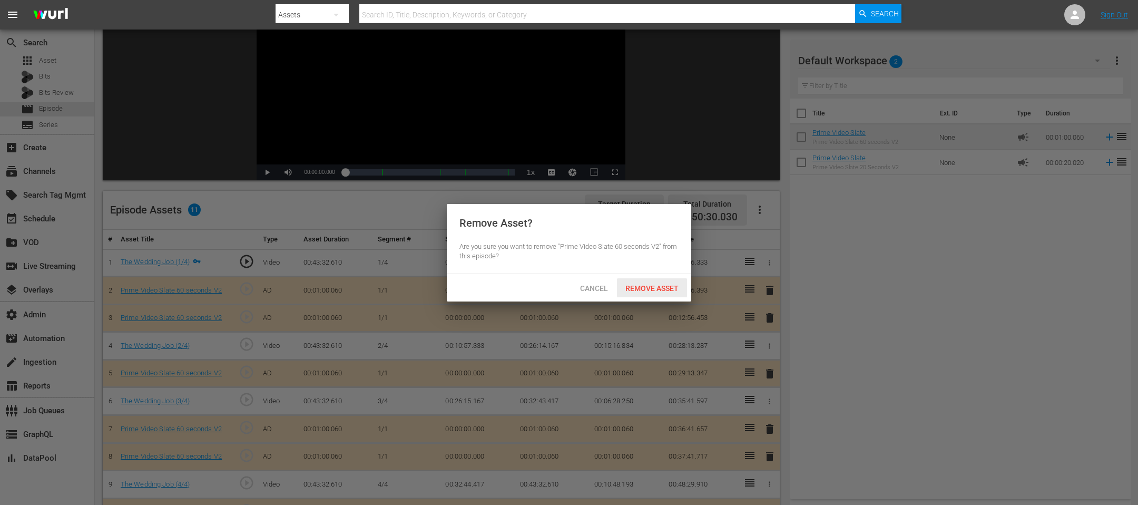
click at [659, 288] on span "Remove Asset" at bounding box center [652, 288] width 70 height 8
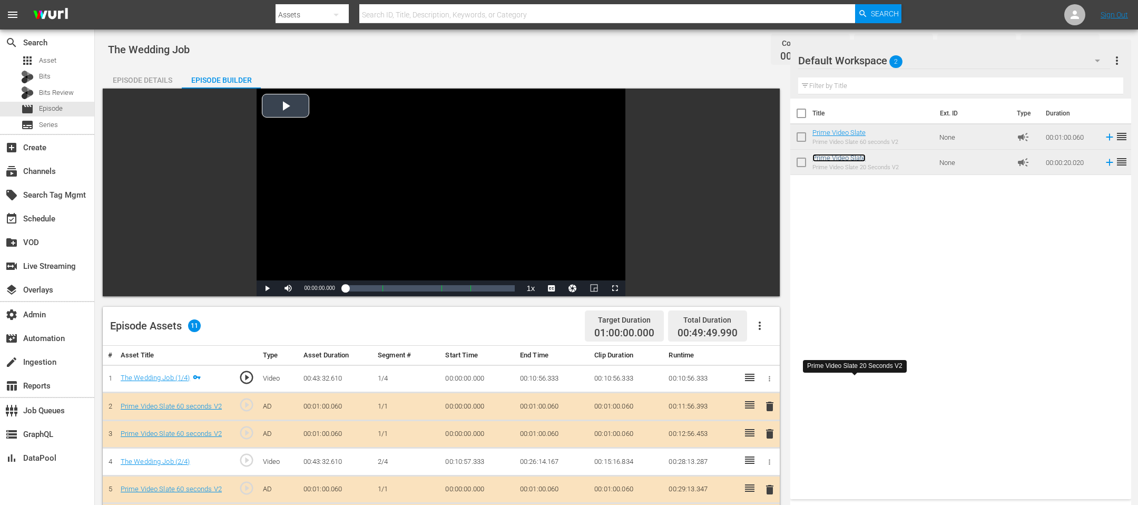
scroll to position [229, 0]
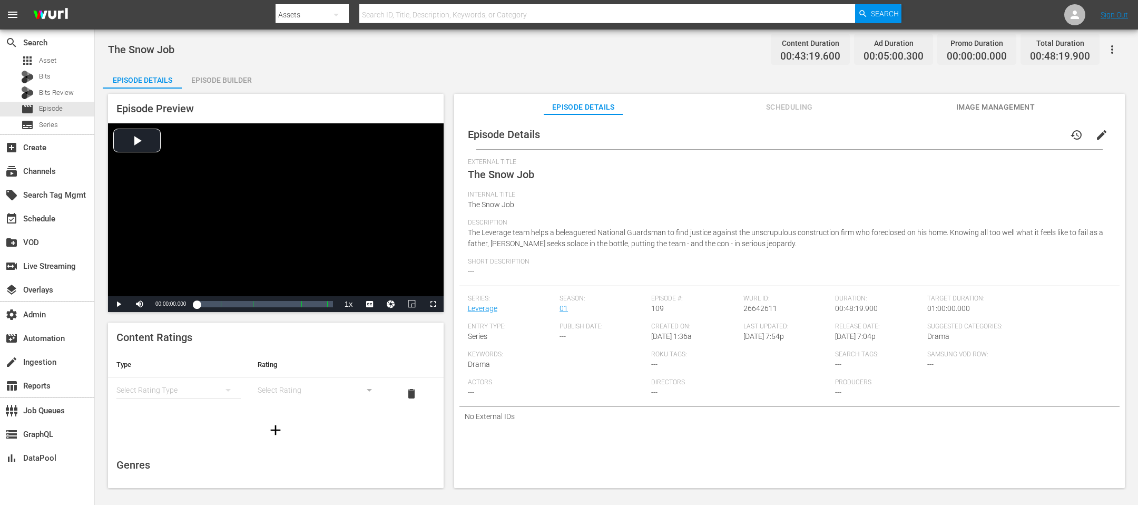
click at [208, 78] on div "Episode Builder" at bounding box center [221, 79] width 79 height 25
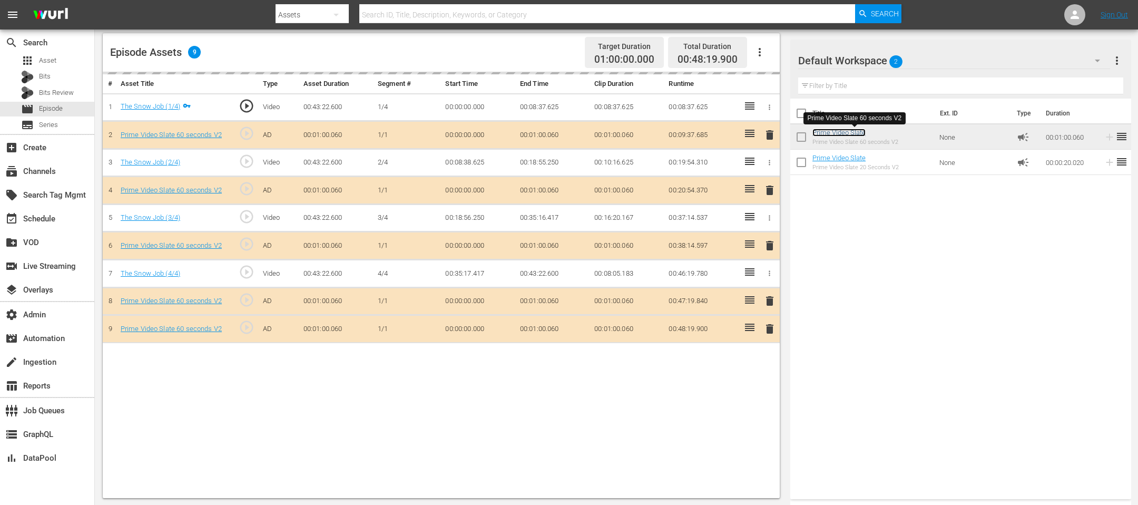
scroll to position [258, 0]
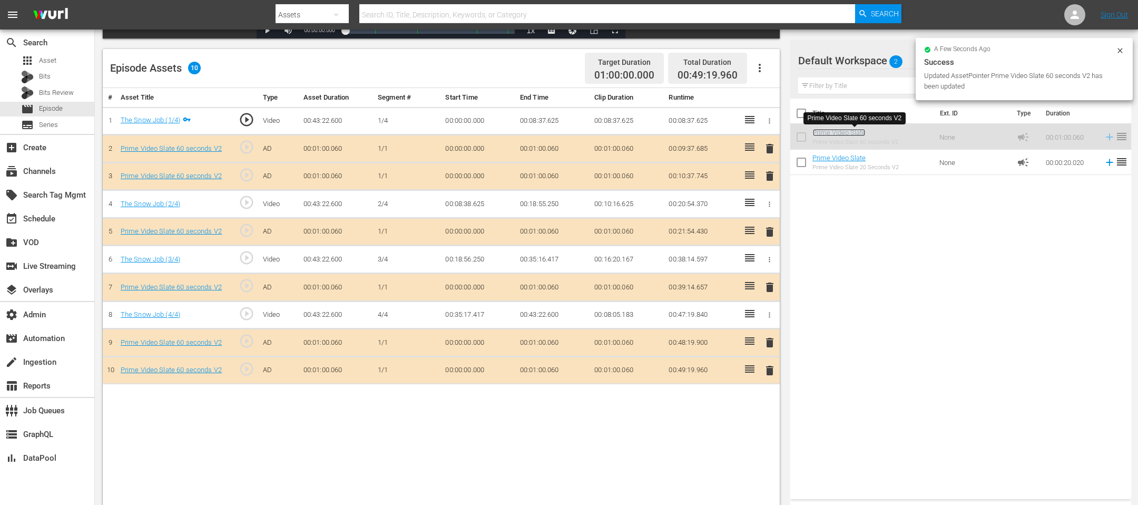
drag, startPoint x: 854, startPoint y: 134, endPoint x: 756, endPoint y: 285, distance: 180.6
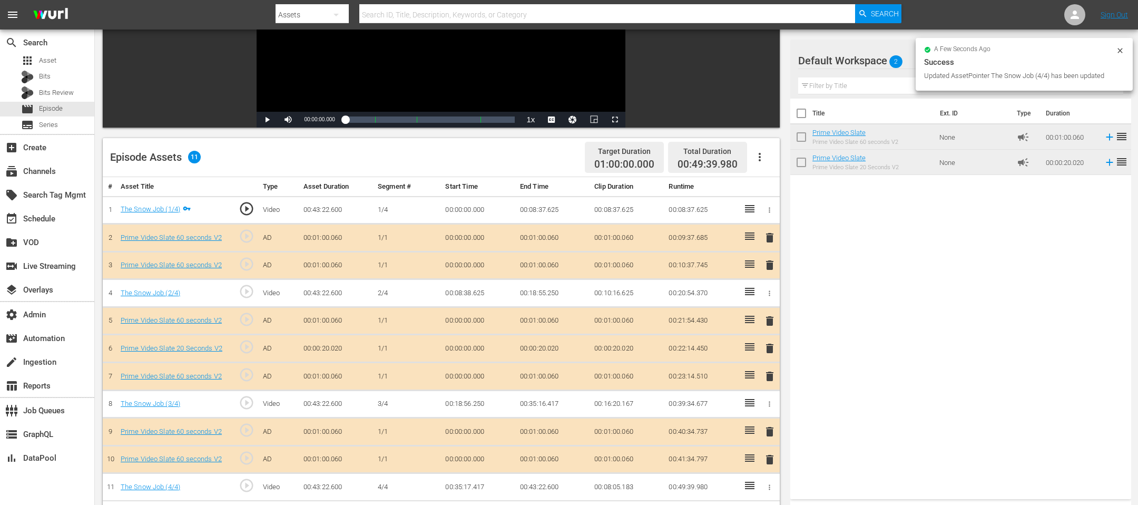
scroll to position [273, 0]
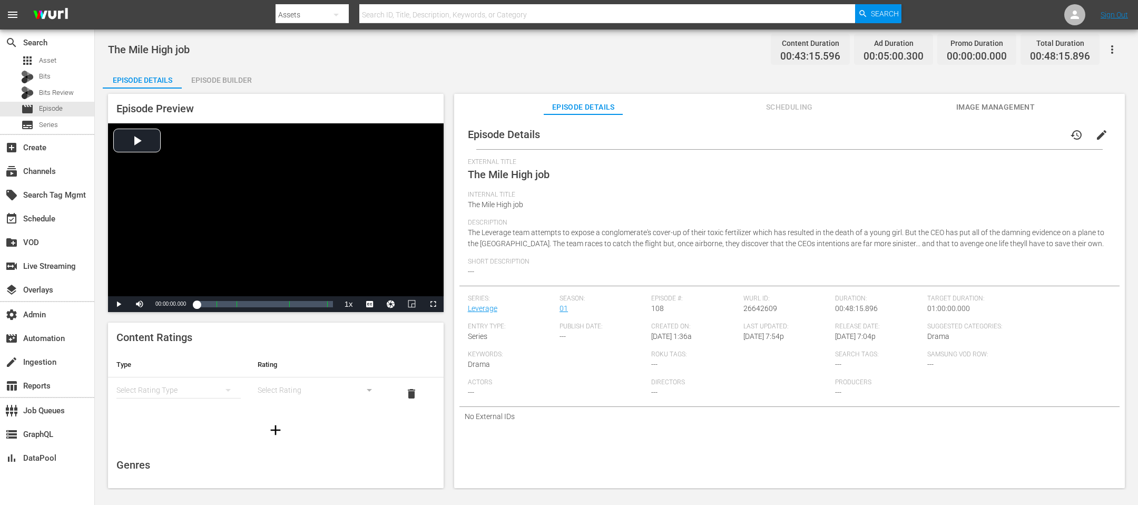
click at [197, 72] on div "Episode Builder" at bounding box center [221, 79] width 79 height 25
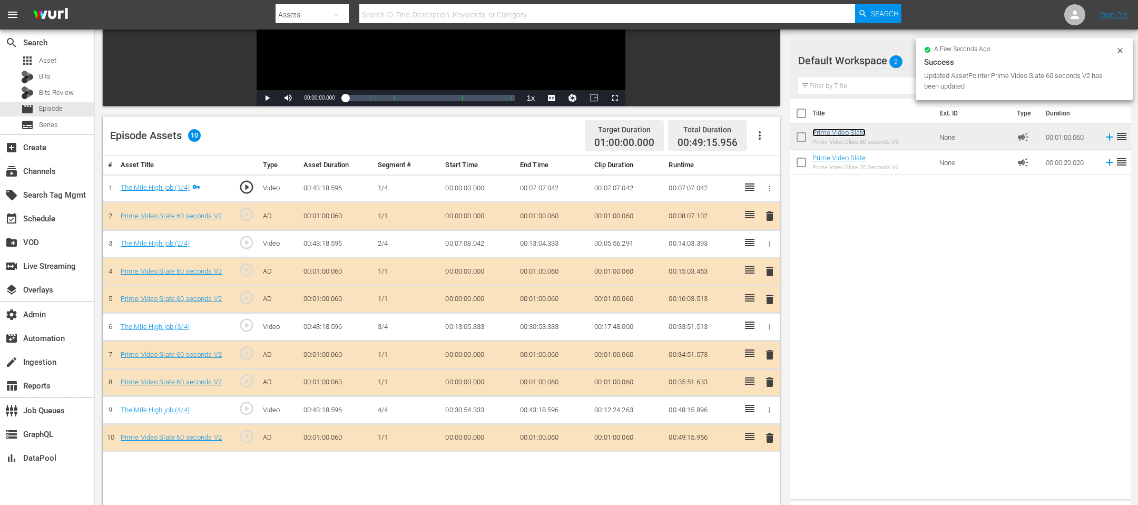
scroll to position [214, 0]
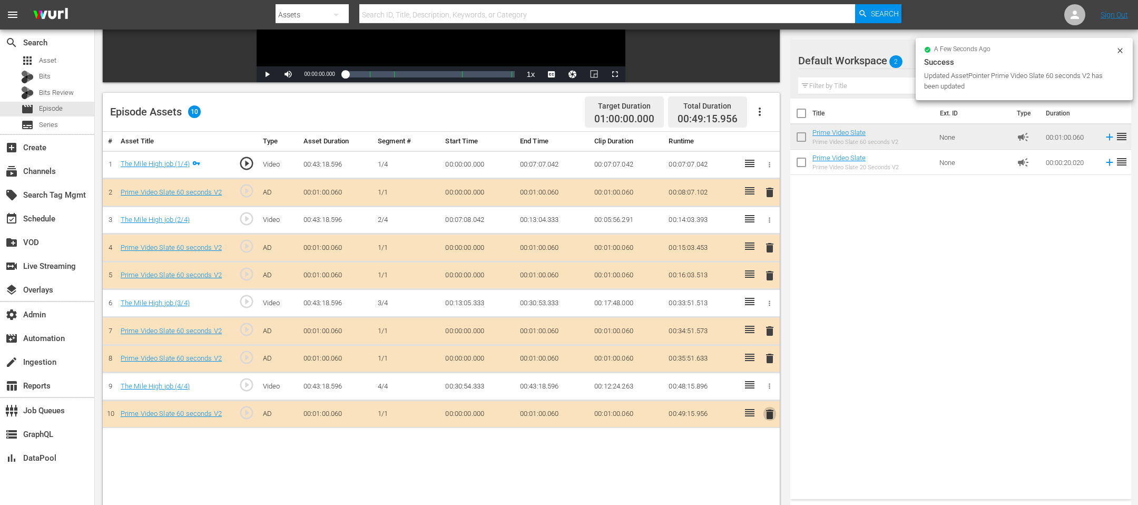
click at [758, 336] on span "delete" at bounding box center [769, 414] width 13 height 13
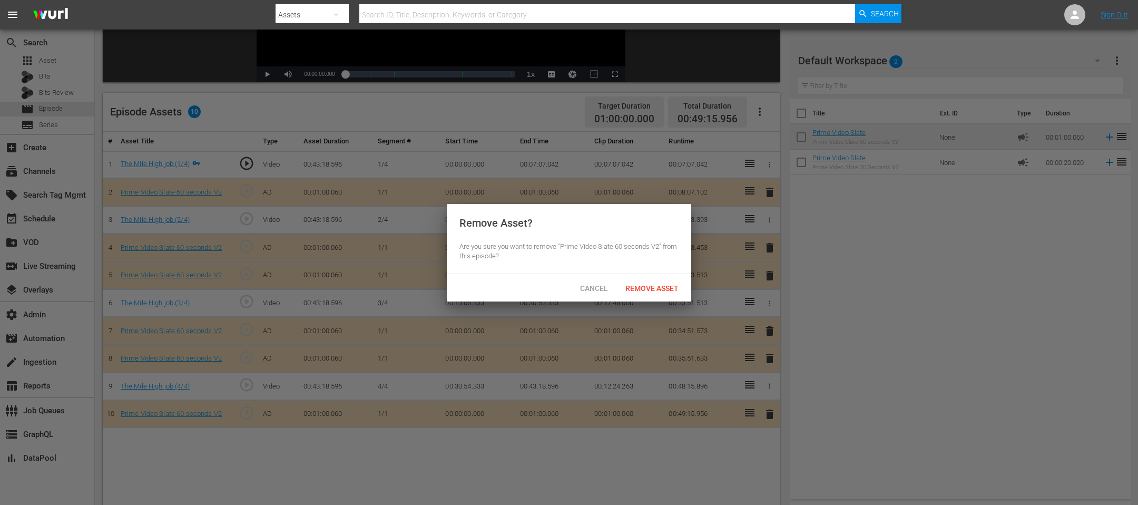
click at [683, 300] on div "Cancel Remove Asset" at bounding box center [569, 287] width 244 height 27
click at [673, 278] on div "Remove Asset" at bounding box center [652, 287] width 70 height 19
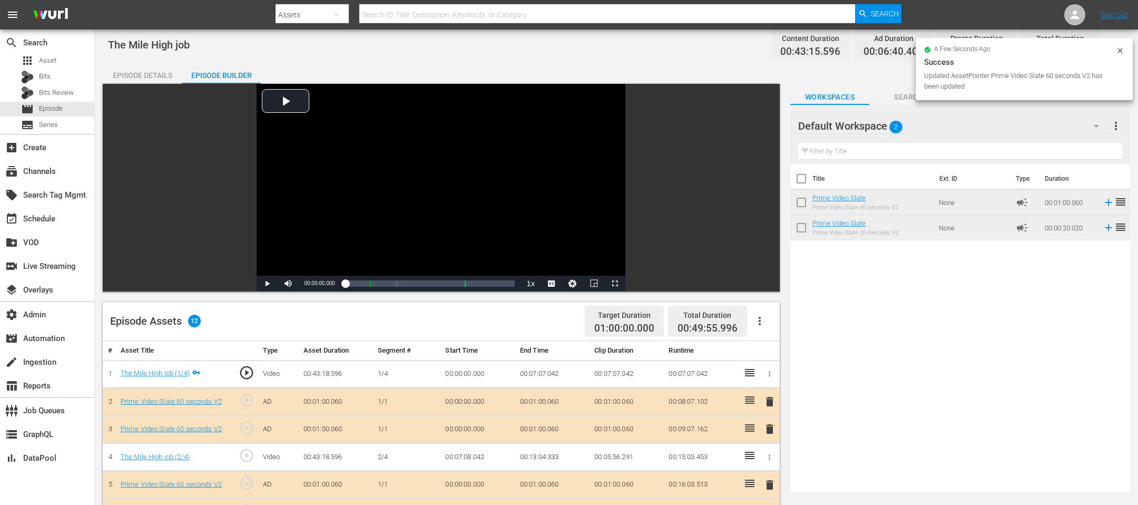
scroll to position [0, 0]
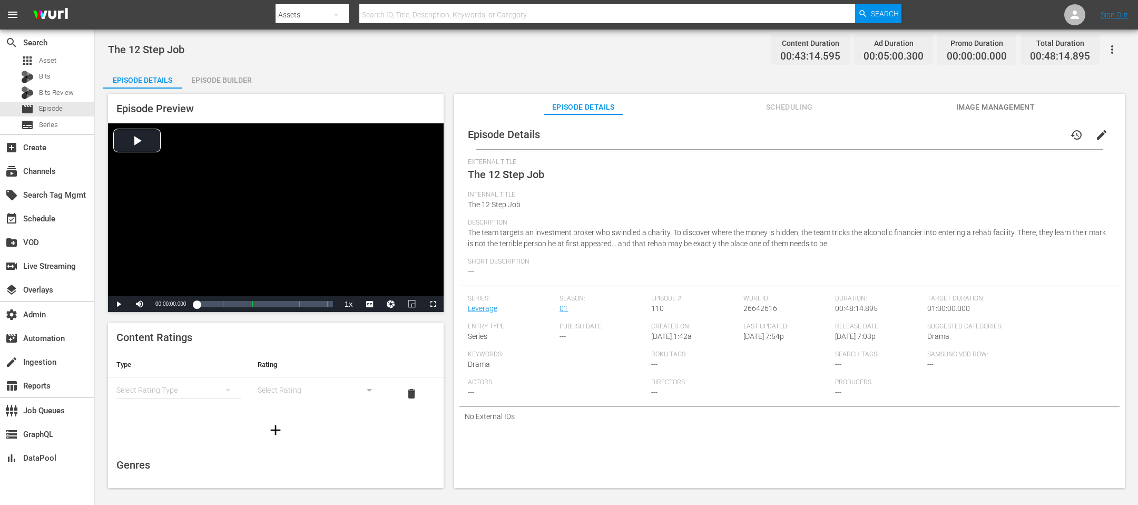
click at [229, 91] on div "Episode Preview Video Player is loading. Play Video Play Mute Current Time 00:0…" at bounding box center [616, 292] width 1027 height 408
click at [230, 70] on div "Episode Builder" at bounding box center [221, 79] width 79 height 25
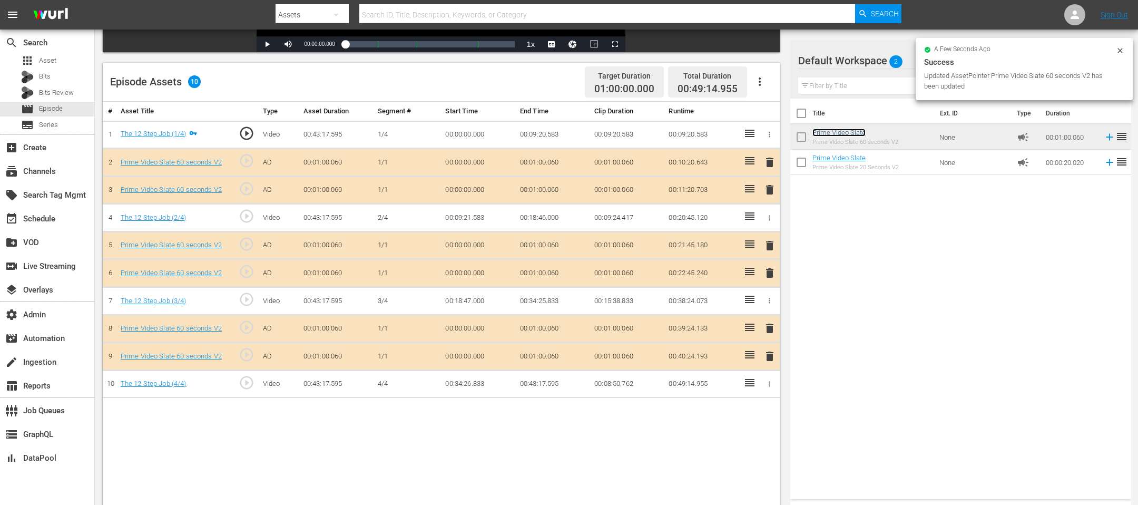
scroll to position [268, 0]
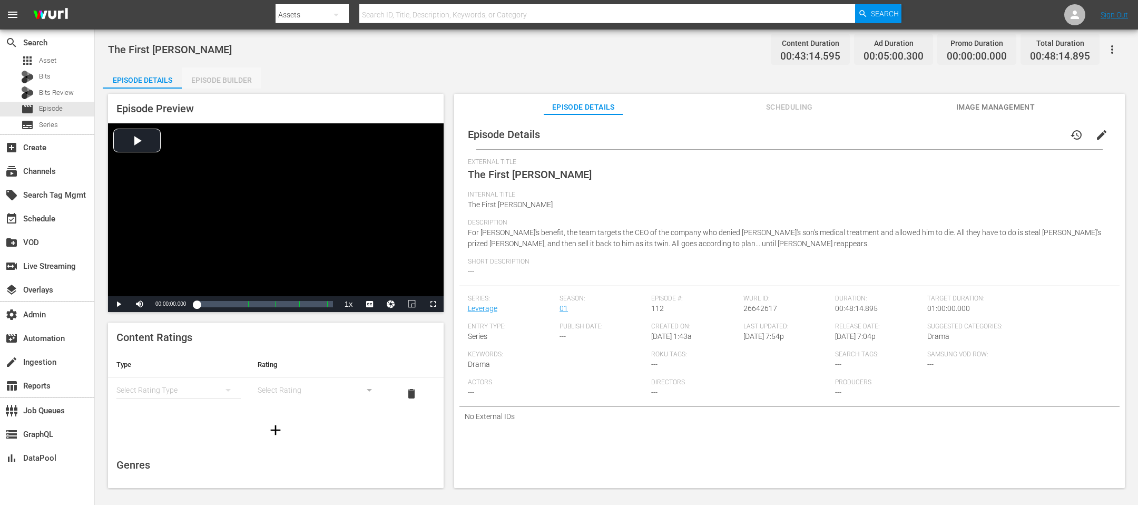
click at [240, 85] on div "Episode Builder" at bounding box center [221, 79] width 79 height 25
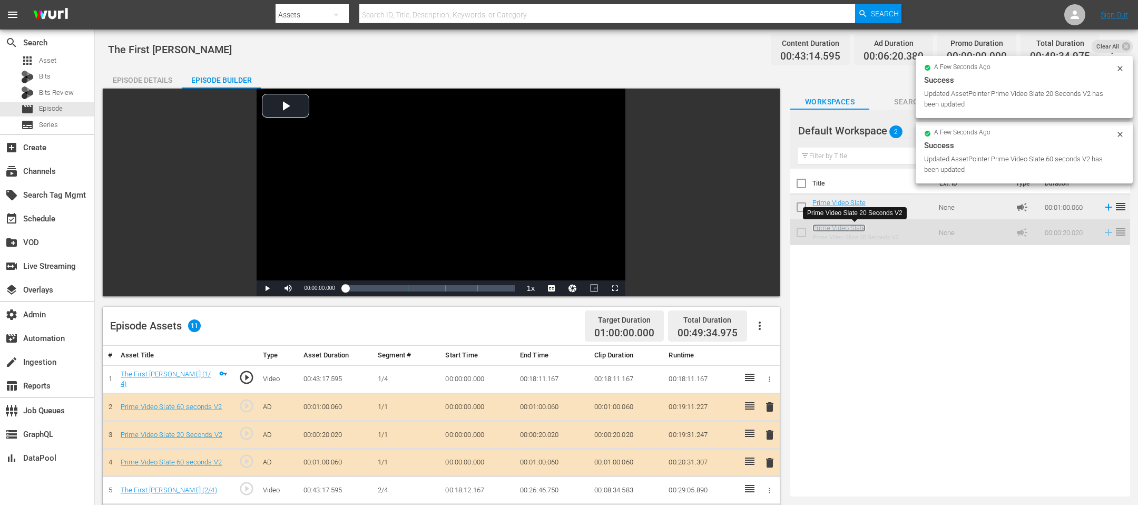
scroll to position [73, 0]
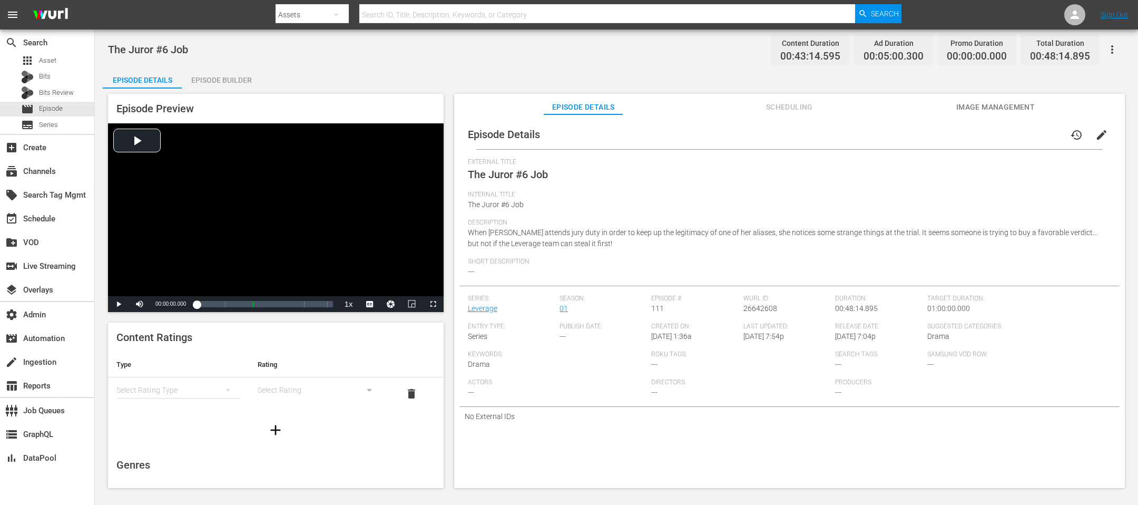
click at [205, 78] on div "Episode Builder" at bounding box center [221, 79] width 79 height 25
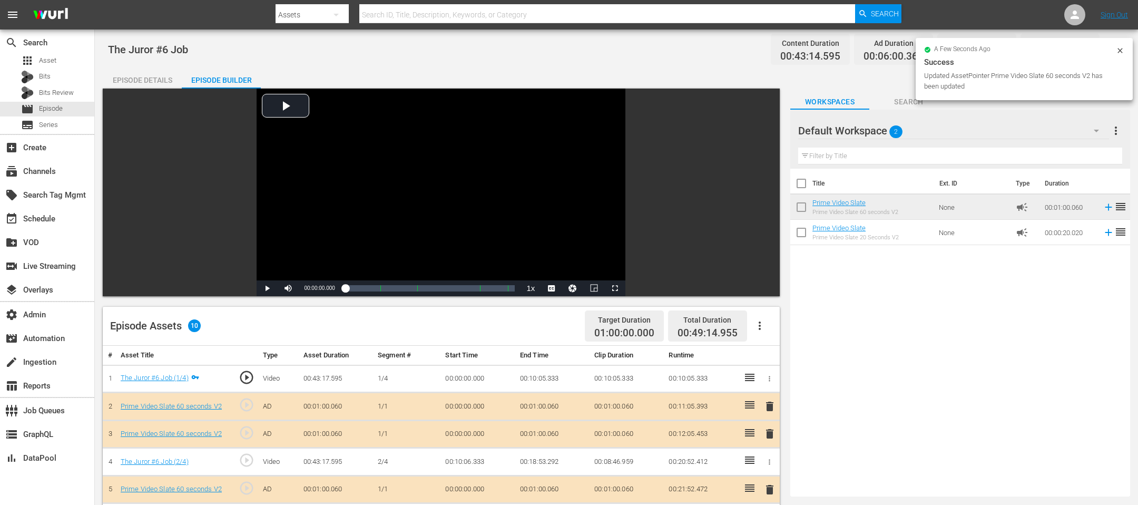
scroll to position [273, 0]
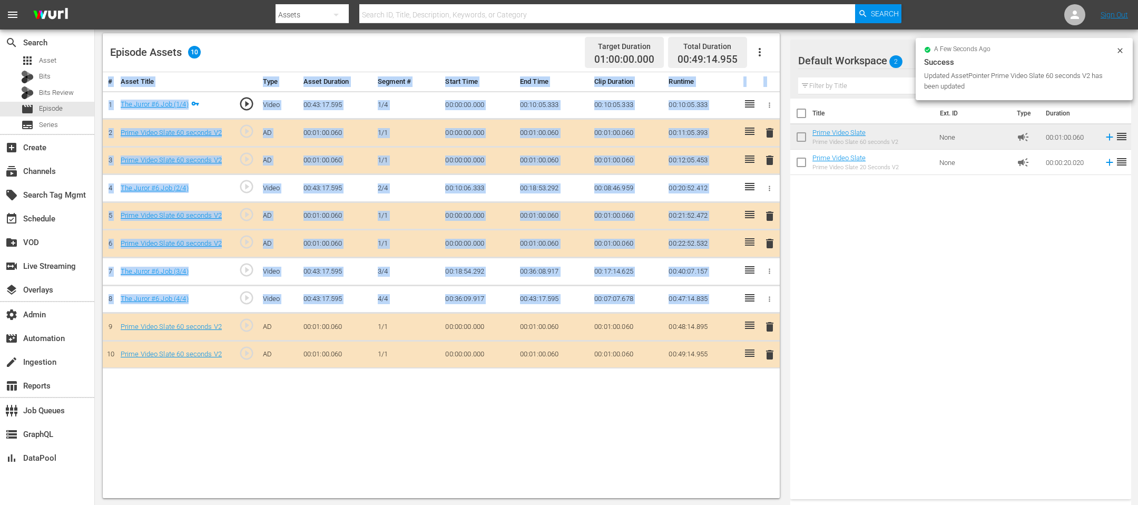
drag, startPoint x: 747, startPoint y: 282, endPoint x: 737, endPoint y: 362, distance: 81.2
click at [737, 336] on tbody "1 The Juror #6 Job (1/4) play_circle_outline Video 00:43:17.595 1/4 00:00:00.00…" at bounding box center [441, 229] width 677 height 277
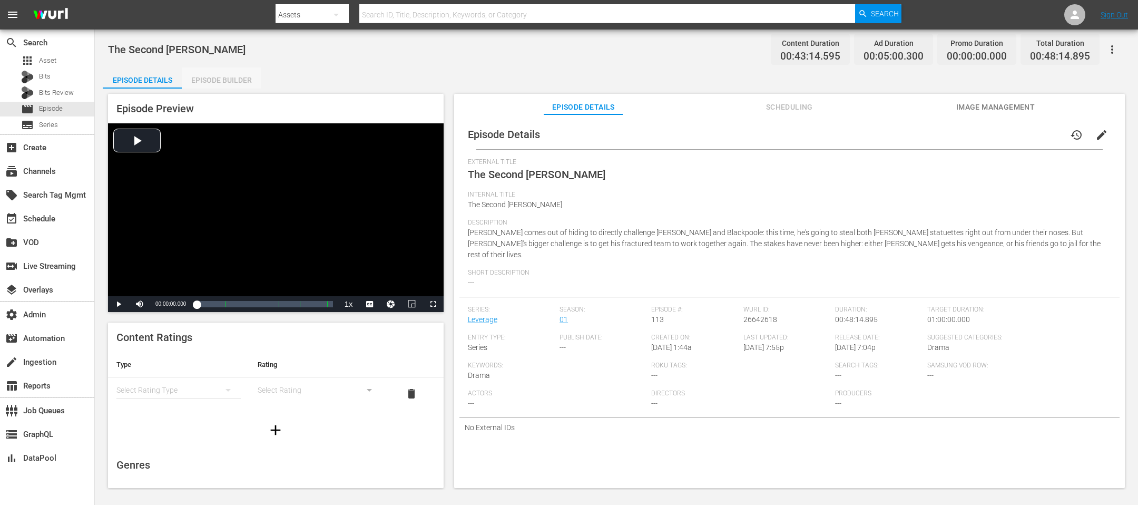
click at [234, 85] on div "Episode Builder" at bounding box center [221, 79] width 79 height 25
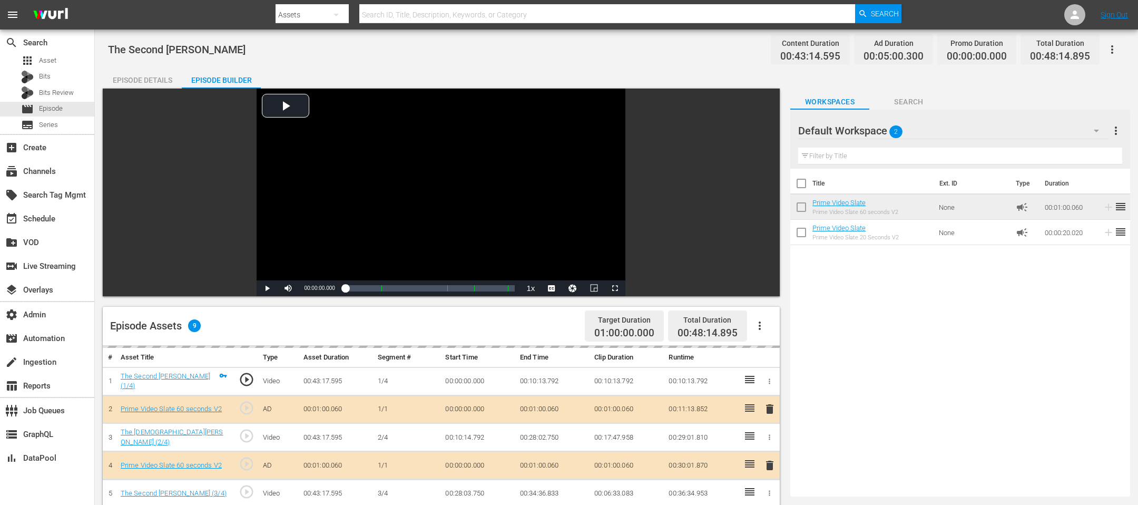
scroll to position [273, 0]
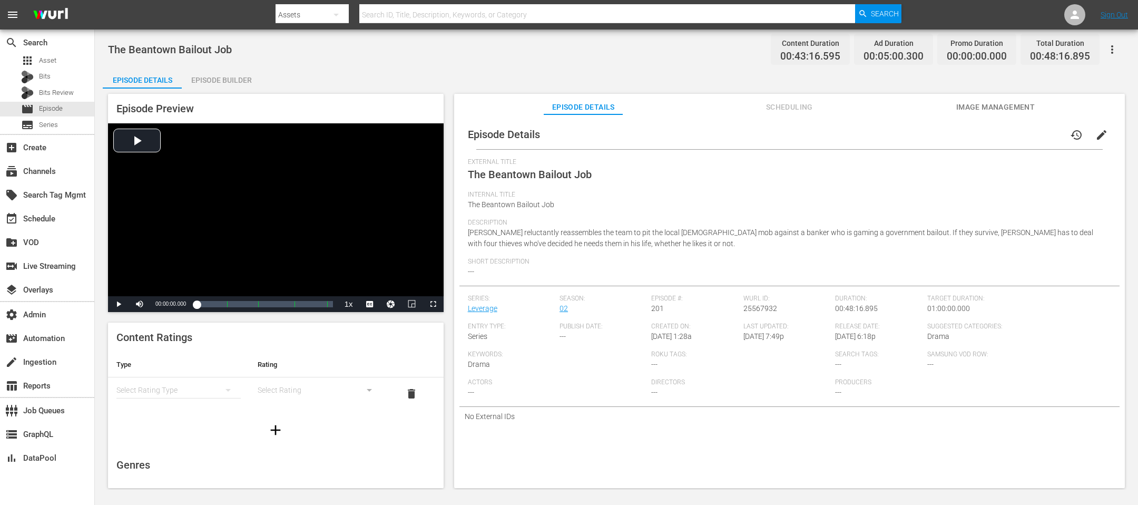
click at [235, 82] on div "Episode Builder" at bounding box center [221, 79] width 79 height 25
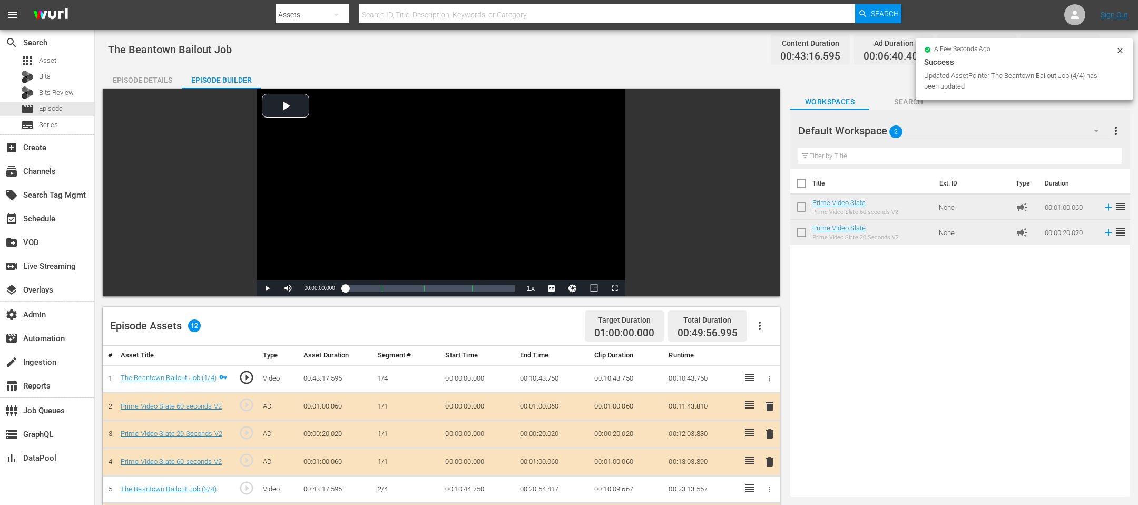
scroll to position [273, 0]
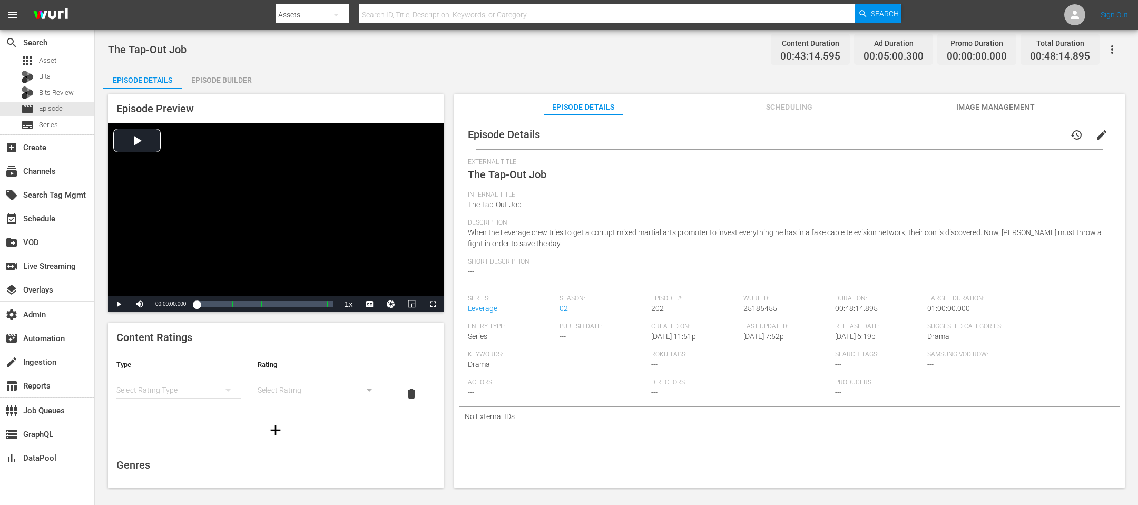
click at [241, 89] on div "Episode Preview Video Player is loading. Play Video Play Mute Current Time 00:0…" at bounding box center [616, 292] width 1027 height 408
click at [241, 84] on div "Episode Builder" at bounding box center [221, 79] width 79 height 25
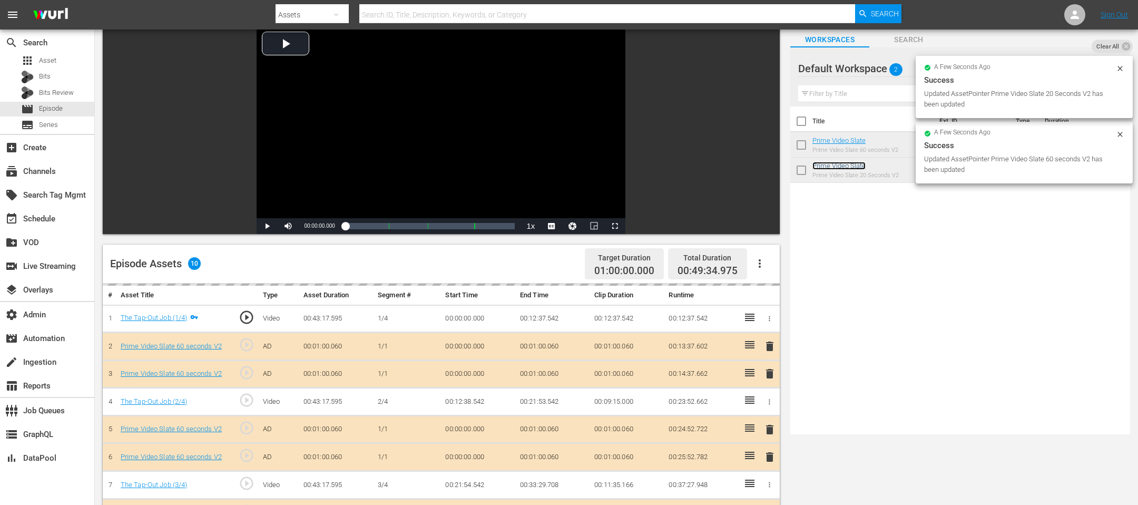
scroll to position [110, 0]
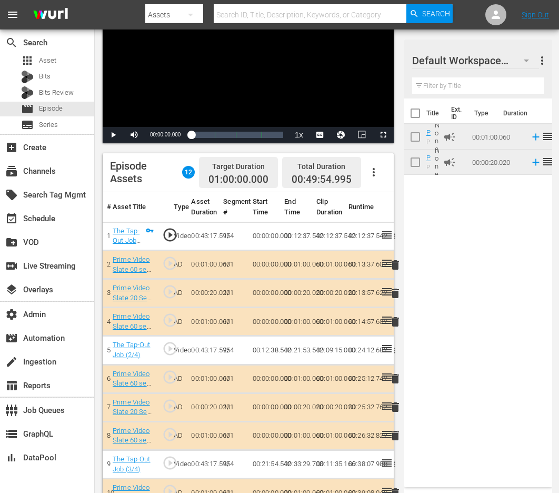
drag, startPoint x: 838, startPoint y: 155, endPoint x: 113, endPoint y: 1, distance: 740.8
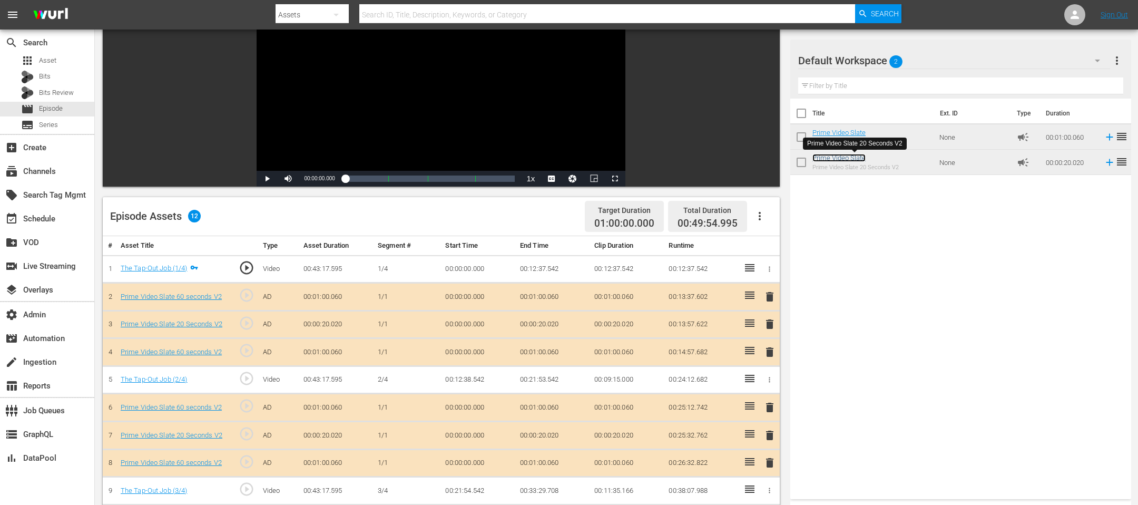
scroll to position [0, 0]
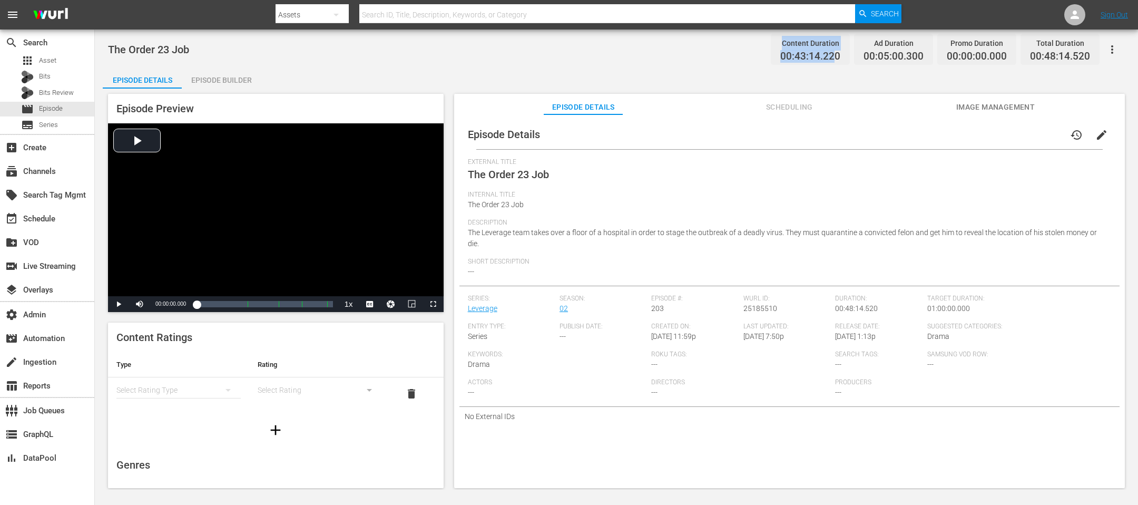
drag, startPoint x: 837, startPoint y: 56, endPoint x: 734, endPoint y: 47, distance: 103.6
click at [734, 47] on div "The Order 23 Job Content Duration 00:43:14.220 Ad Duration 00:05:00.300 Promo D…" at bounding box center [616, 49] width 1016 height 24
copy div "Content Duration 00:43:14.22"
click at [758, 81] on div "Episode Details Episode Builder Episode Preview Video Player is loading. Play V…" at bounding box center [616, 281] width 1027 height 429
drag, startPoint x: 848, startPoint y: 57, endPoint x: 739, endPoint y: 58, distance: 109.5
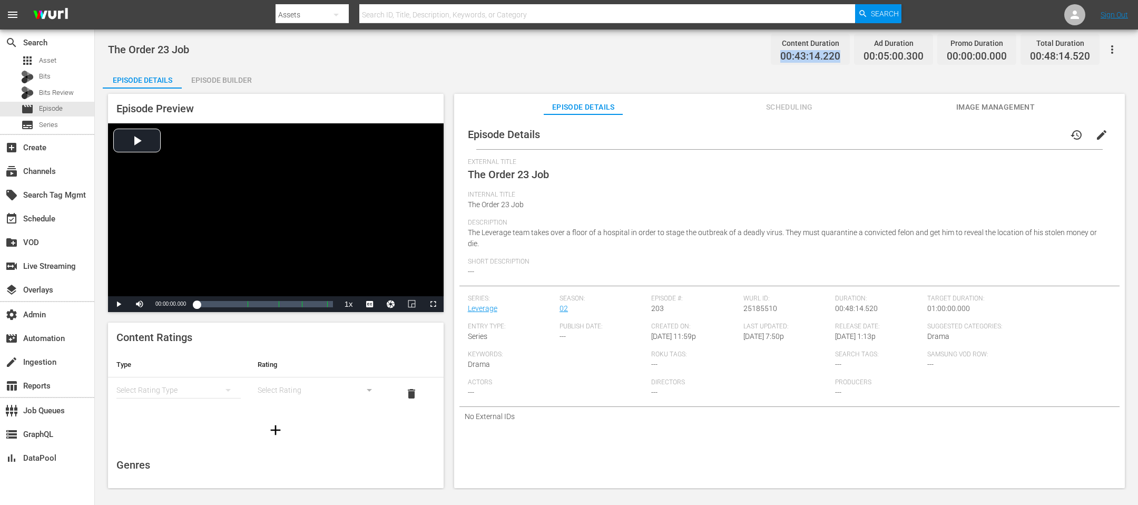
click at [739, 58] on div "The Order 23 Job Content Duration 00:43:14.220 Ad Duration 00:05:00.300 Promo D…" at bounding box center [616, 49] width 1016 height 24
copy span "00:43:14.220"
click at [213, 86] on div "Episode Builder" at bounding box center [221, 79] width 79 height 25
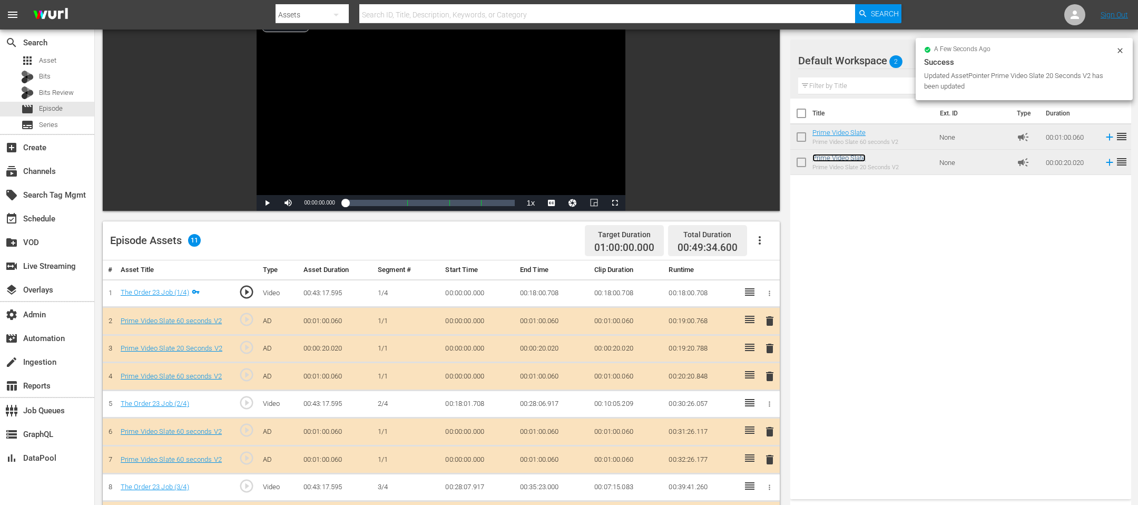
scroll to position [169, 0]
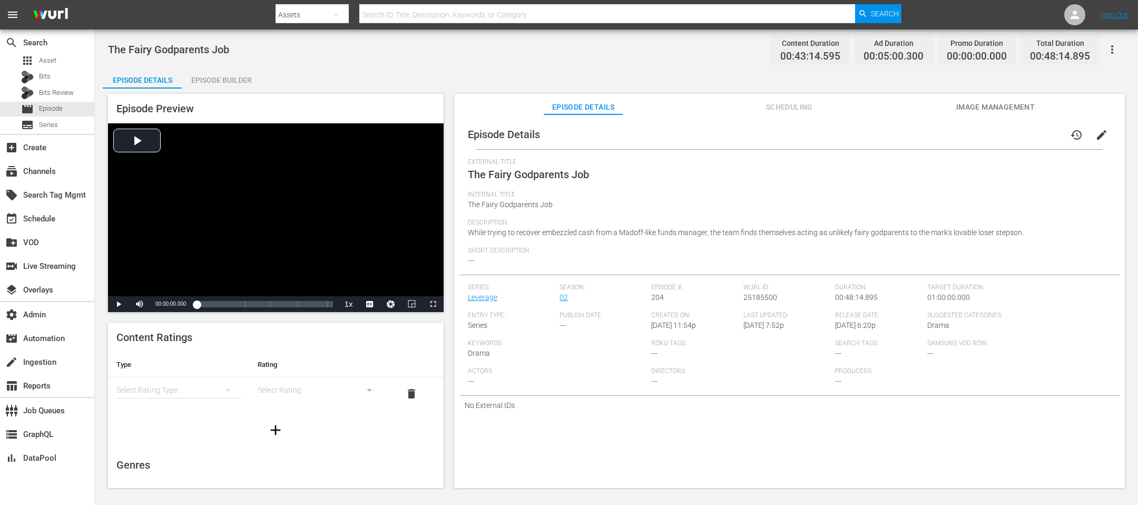
click at [204, 73] on div "Episode Builder" at bounding box center [221, 79] width 79 height 25
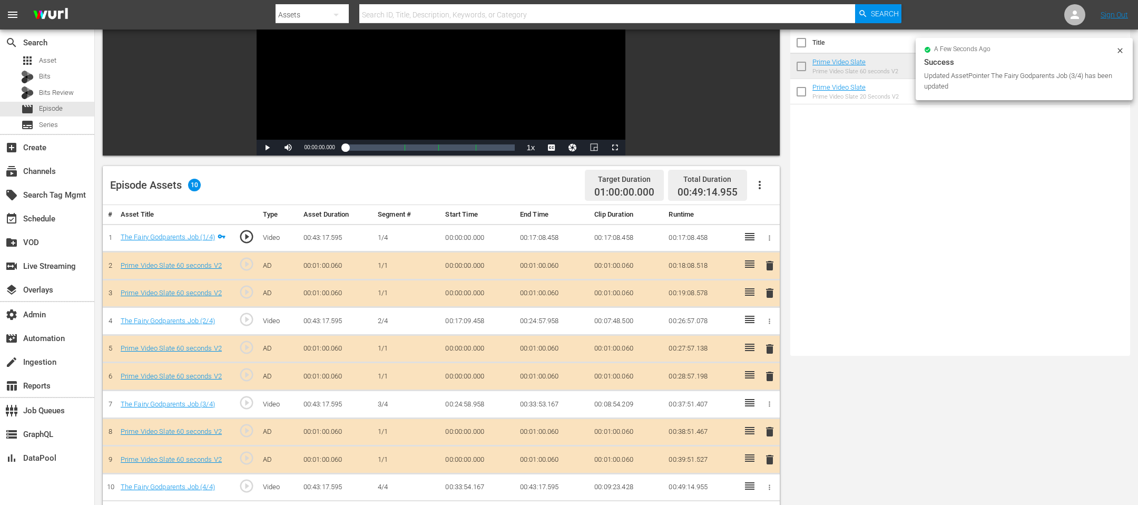
scroll to position [226, 0]
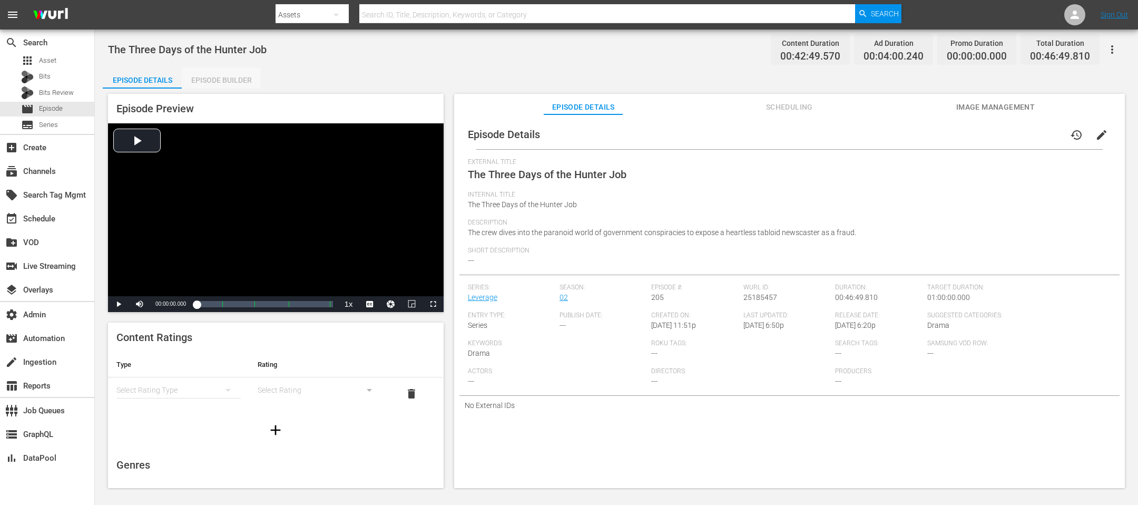
click at [218, 75] on div "Episode Builder" at bounding box center [221, 79] width 79 height 25
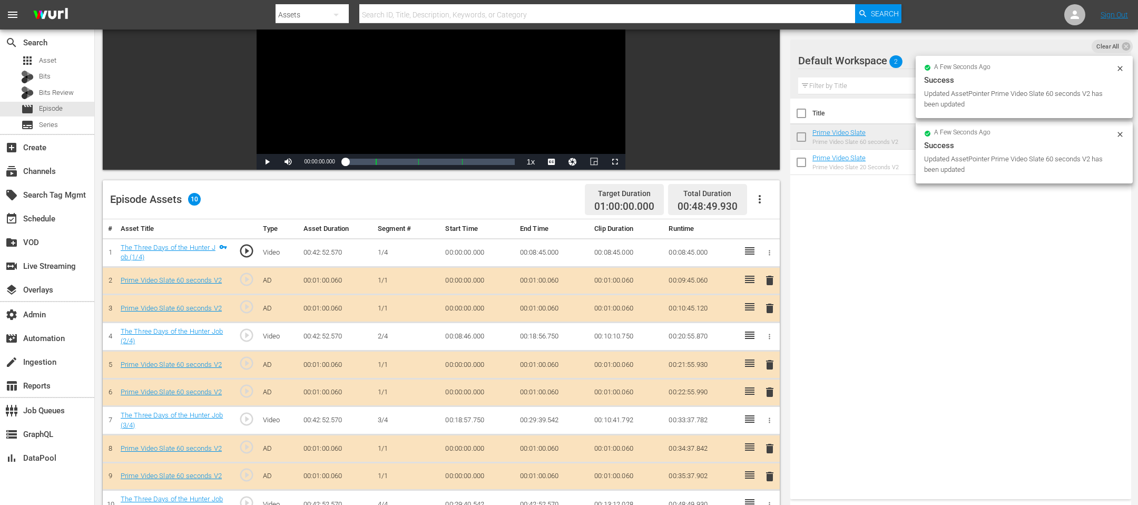
scroll to position [234, 0]
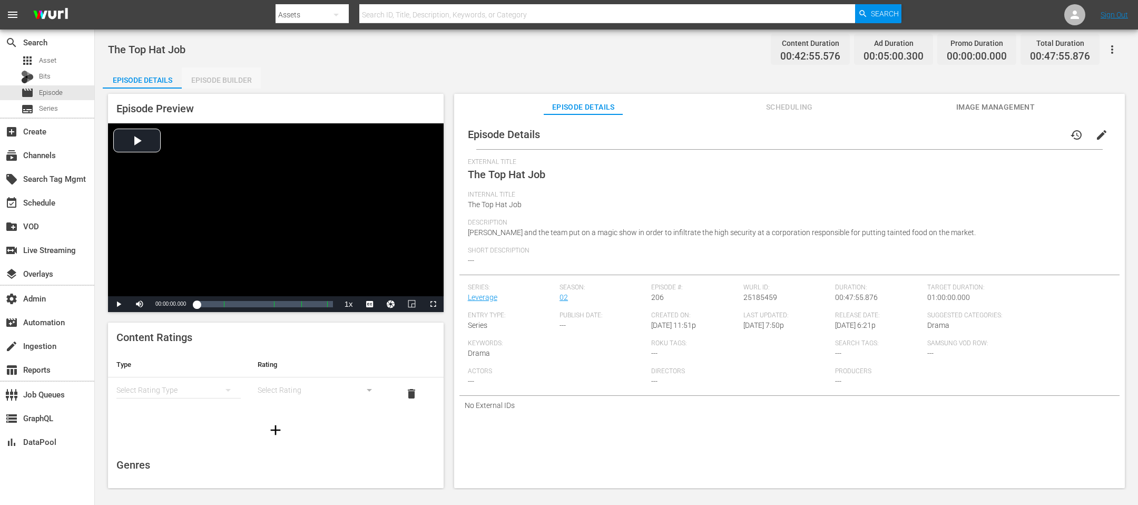
click at [223, 67] on div "Episode Builder" at bounding box center [221, 79] width 79 height 25
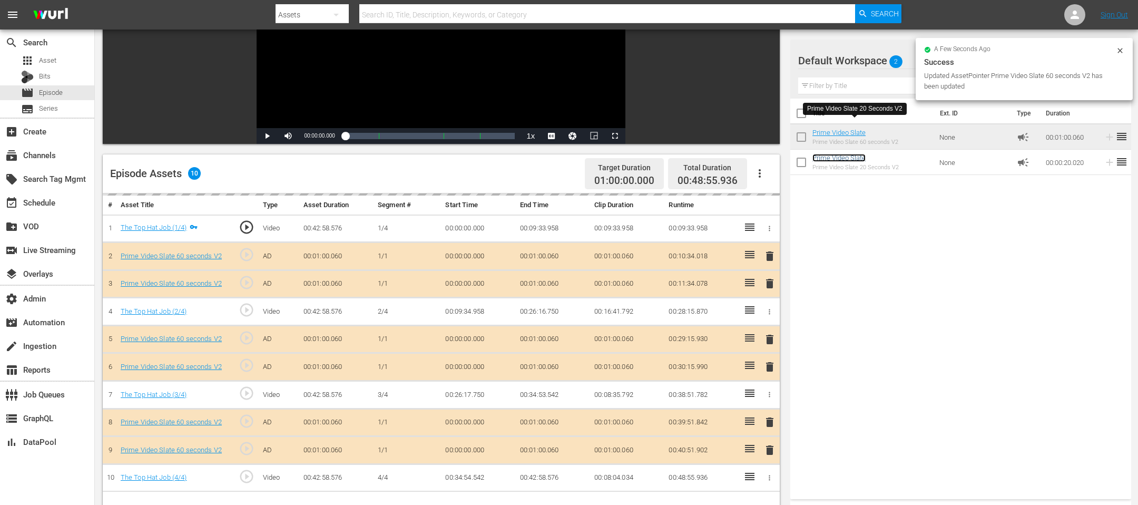
scroll to position [169, 0]
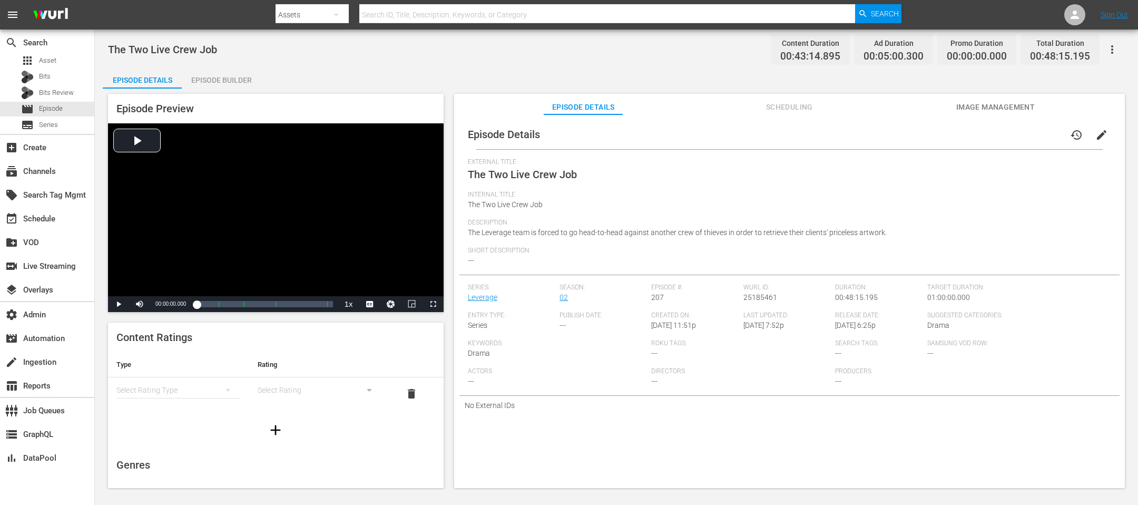
click at [202, 85] on div "Episode Builder" at bounding box center [221, 79] width 79 height 25
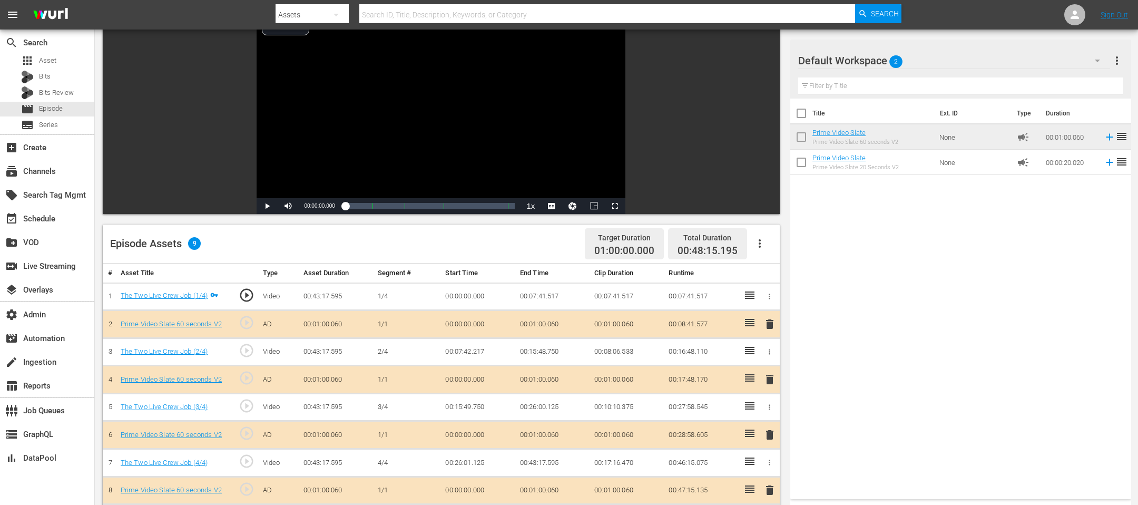
scroll to position [212, 0]
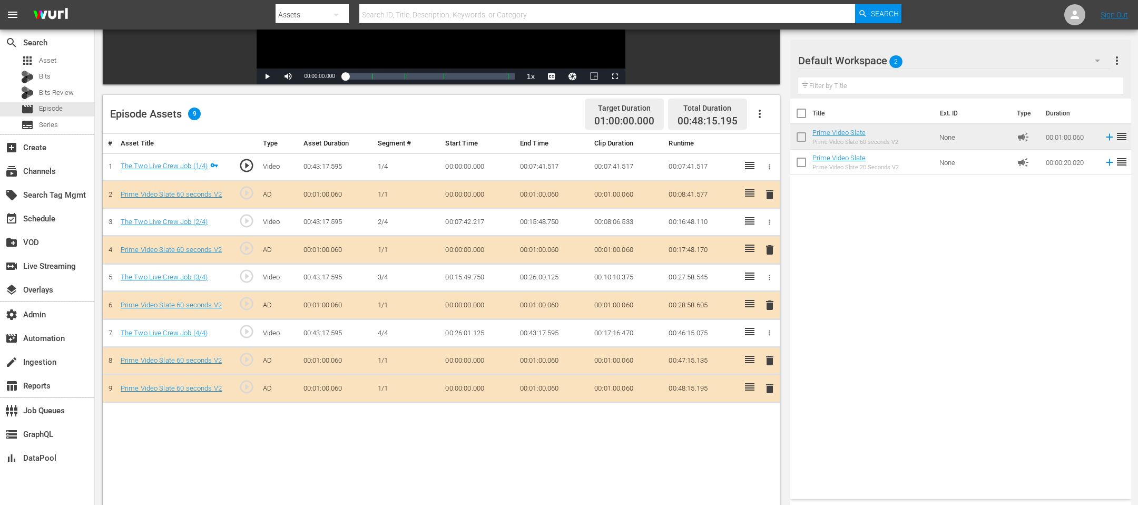
drag, startPoint x: 746, startPoint y: 255, endPoint x: 746, endPoint y: 246, distance: 8.4
click at [746, 246] on td at bounding box center [749, 250] width 21 height 28
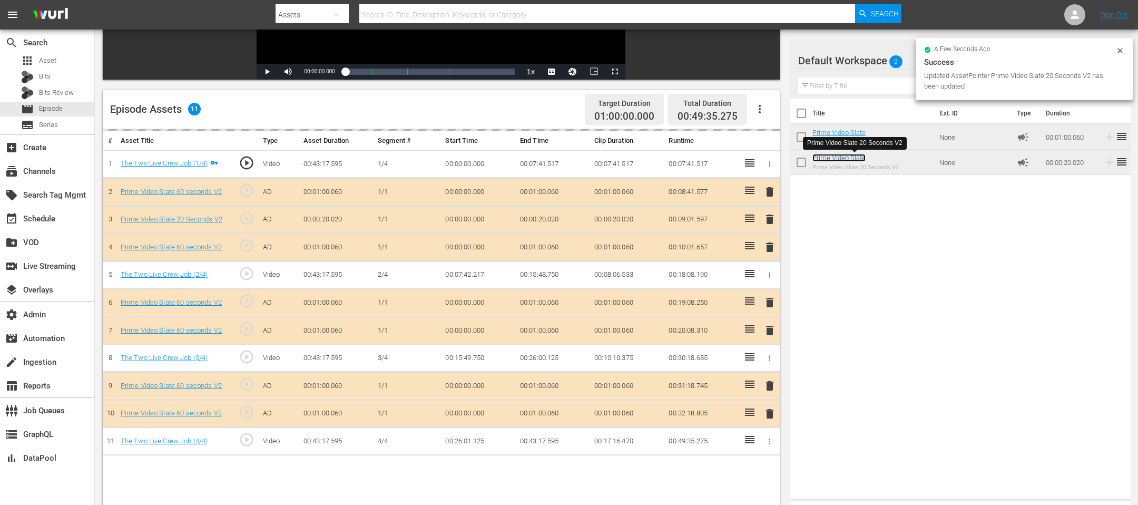
scroll to position [0, 0]
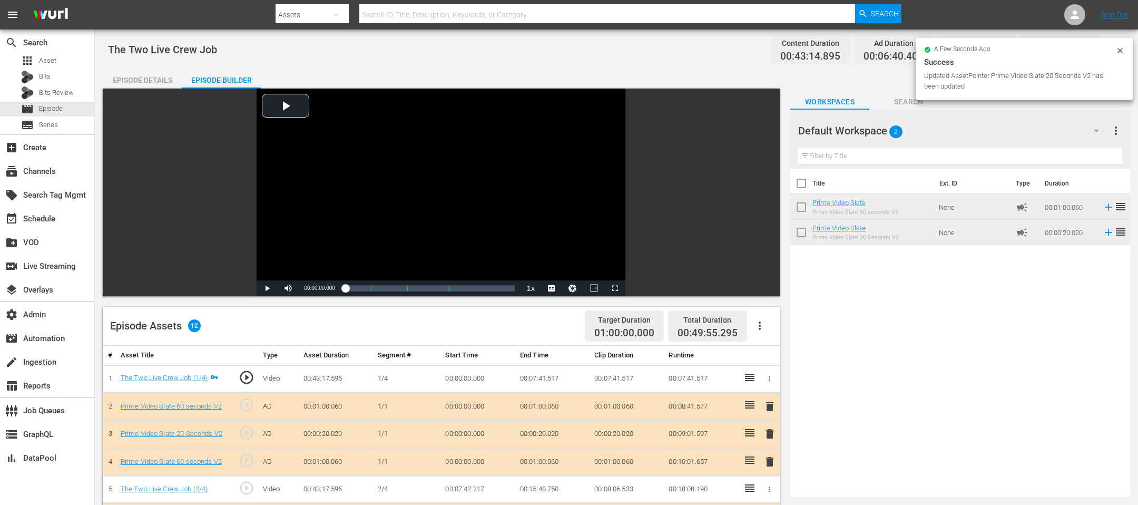
drag, startPoint x: 851, startPoint y: 158, endPoint x: 398, endPoint y: 1, distance: 479.0
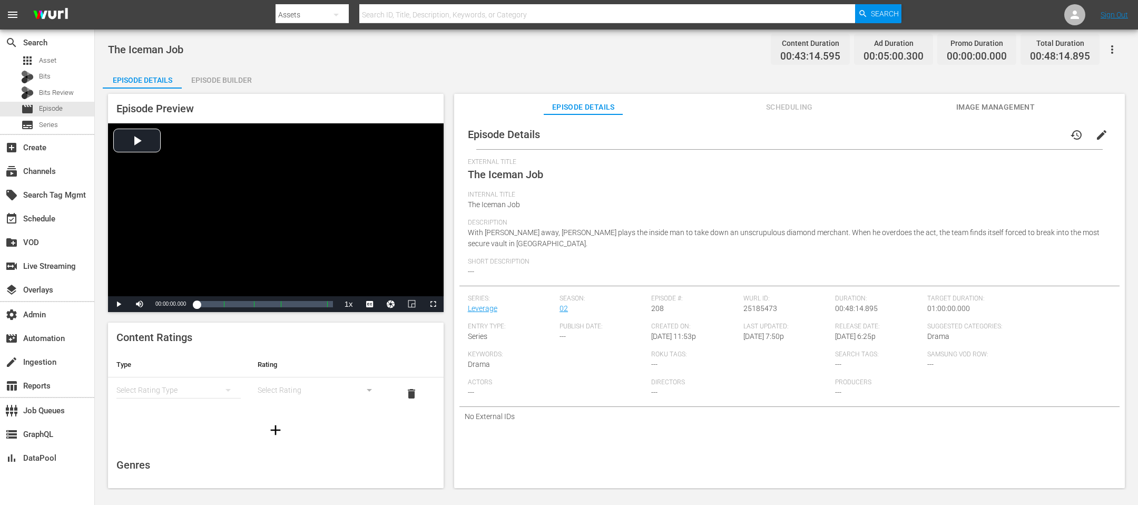
click at [235, 80] on div "Episode Builder" at bounding box center [221, 79] width 79 height 25
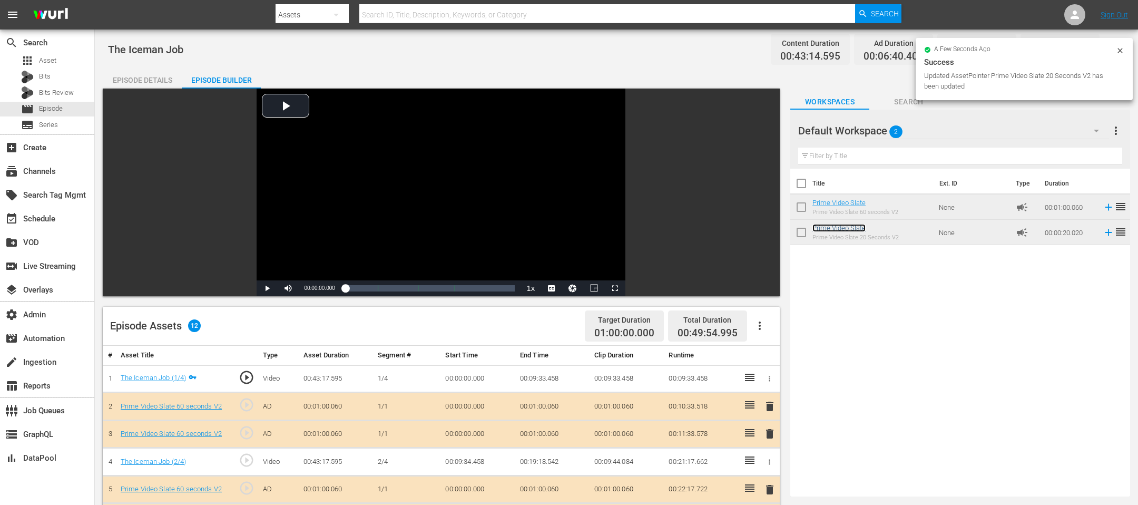
scroll to position [273, 0]
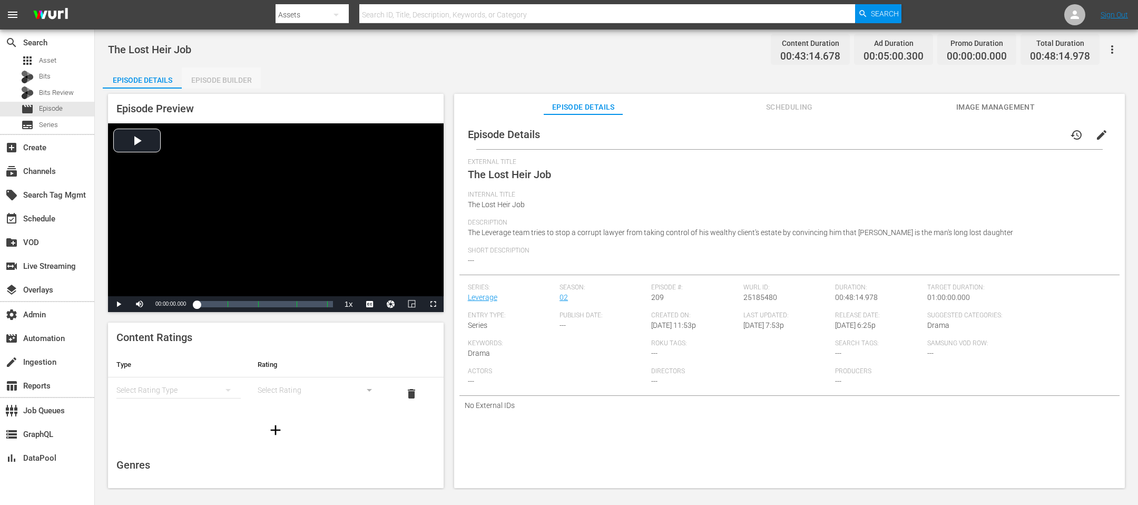
click at [214, 78] on div "Episode Builder" at bounding box center [221, 79] width 79 height 25
click at [201, 81] on div "Episode Builder" at bounding box center [221, 79] width 79 height 25
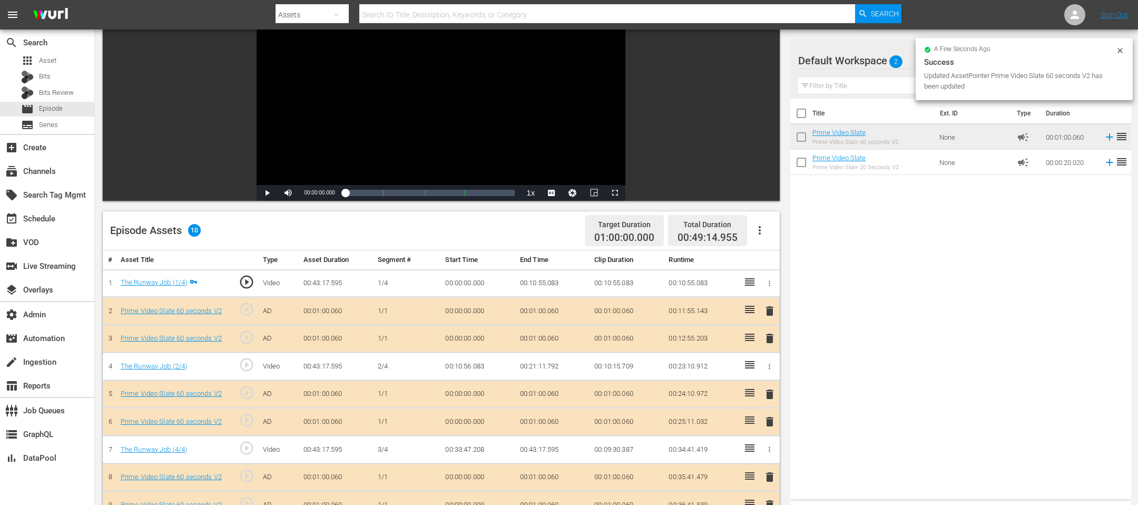
scroll to position [209, 0]
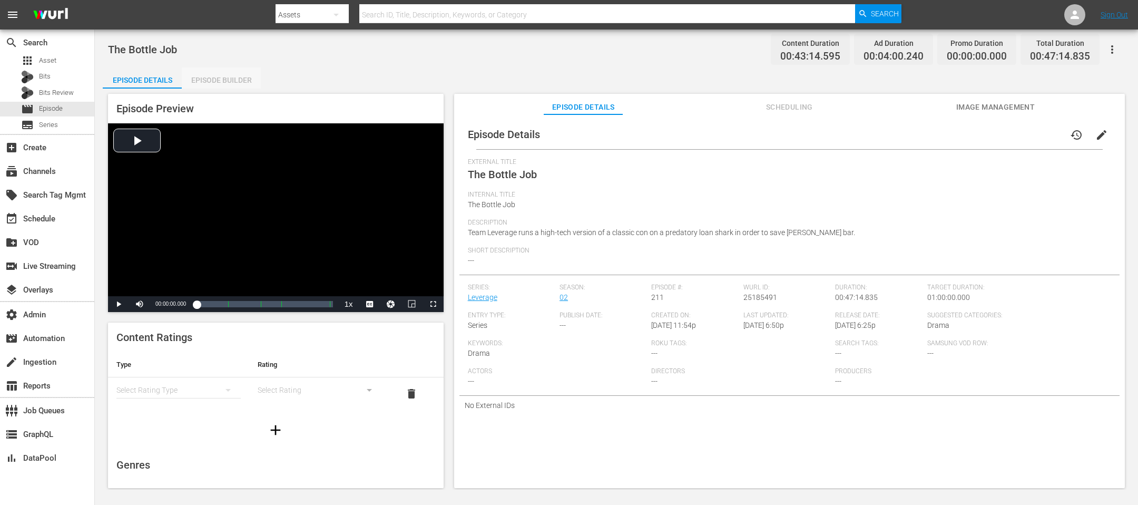
click at [210, 87] on div "Episode Builder" at bounding box center [221, 79] width 79 height 25
click at [206, 75] on div "Episode Builder" at bounding box center [221, 79] width 79 height 25
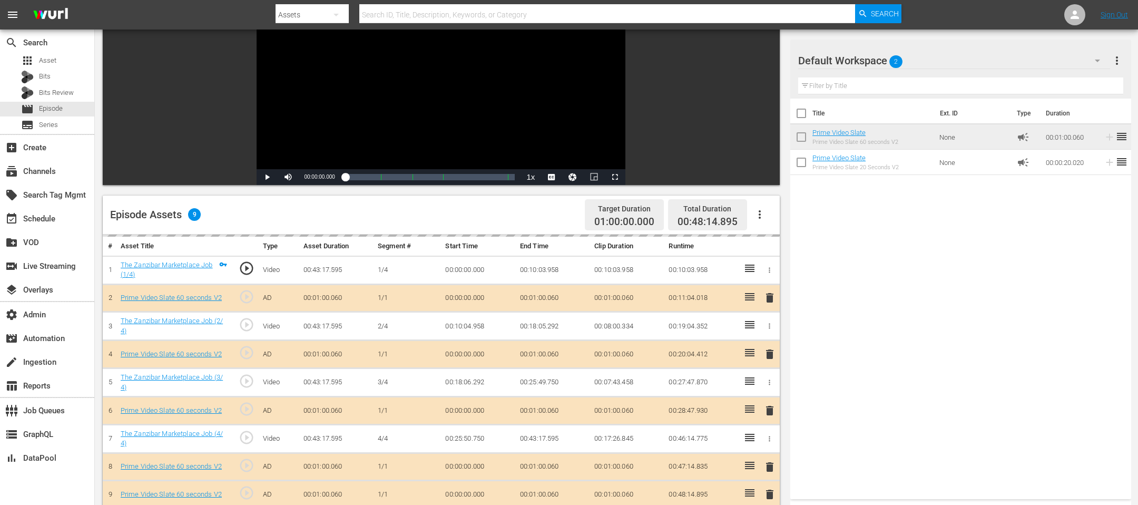
scroll to position [273, 0]
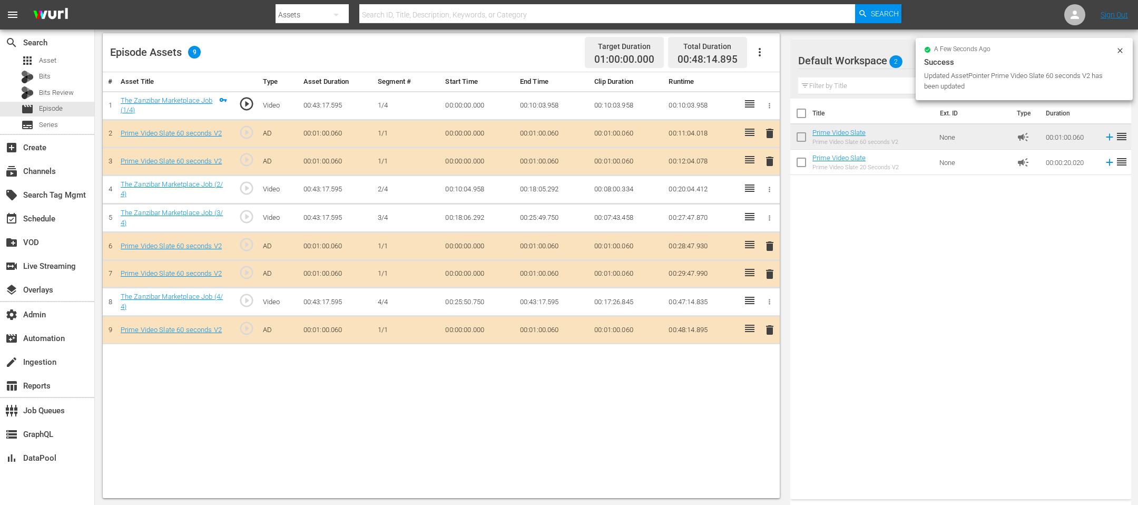
click at [750, 324] on icon at bounding box center [749, 327] width 9 height 7
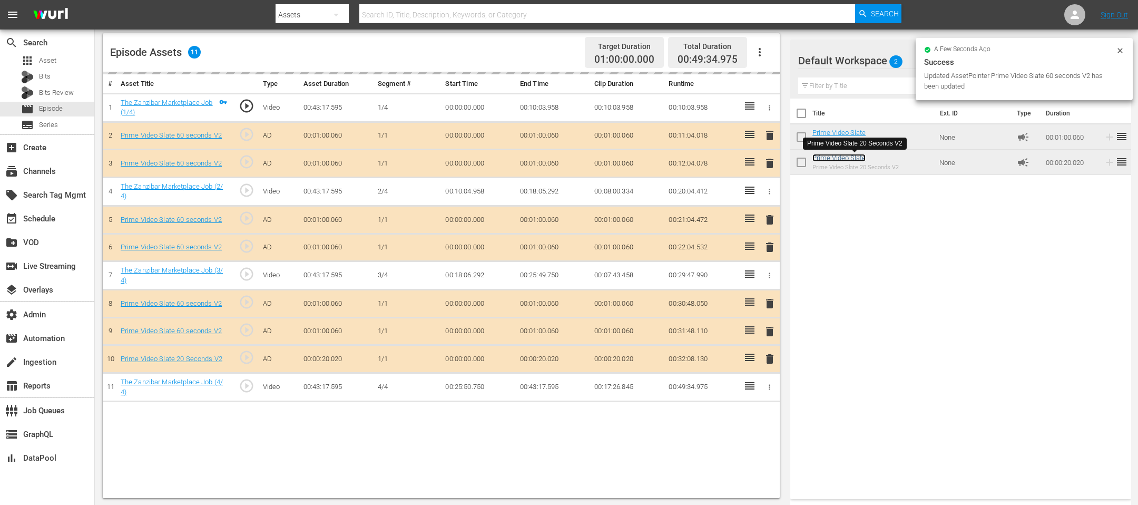
scroll to position [0, 0]
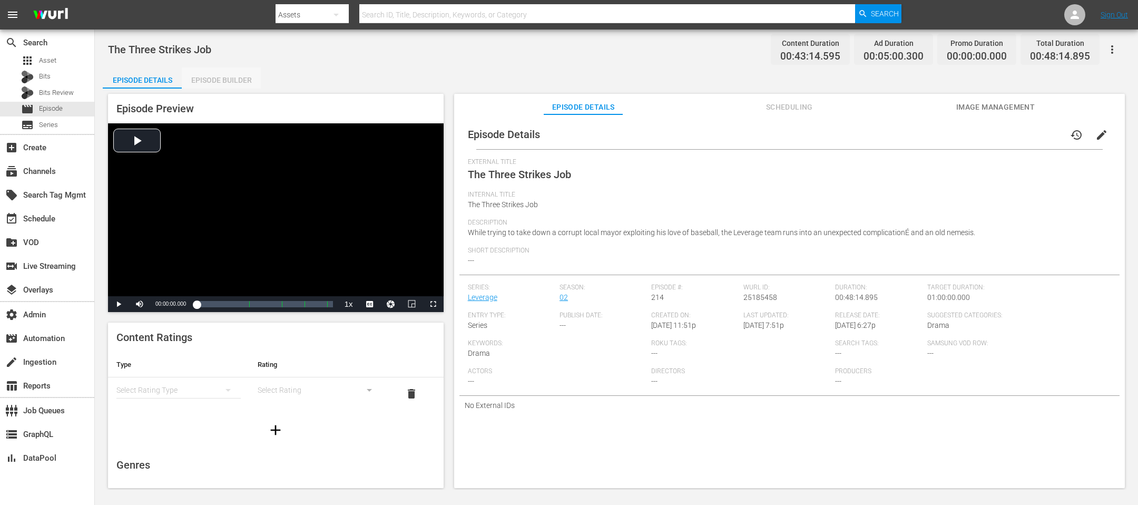
click at [246, 74] on div "Episode Builder" at bounding box center [221, 79] width 79 height 25
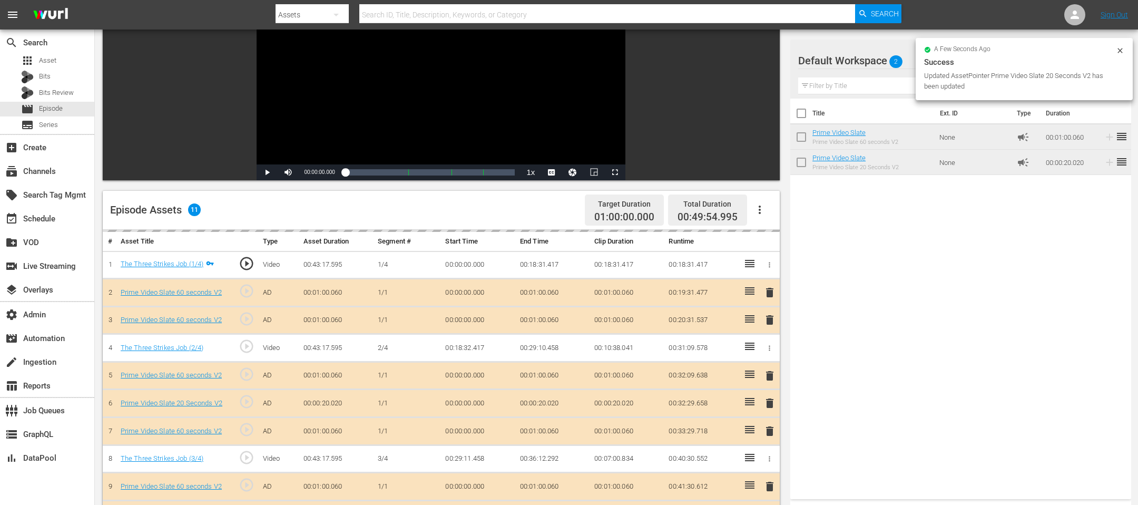
scroll to position [86, 0]
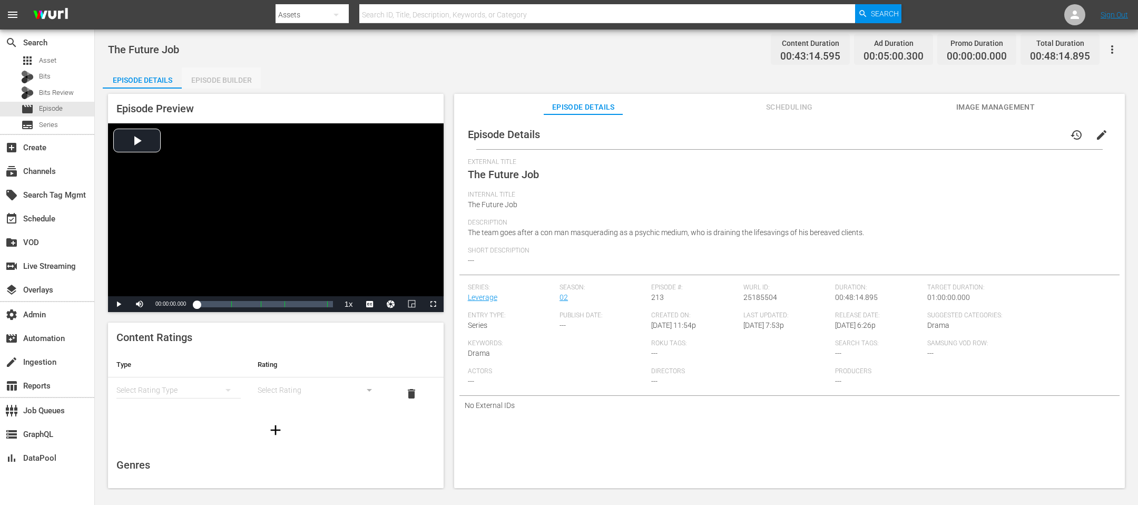
click at [247, 81] on div "Episode Builder" at bounding box center [221, 79] width 79 height 25
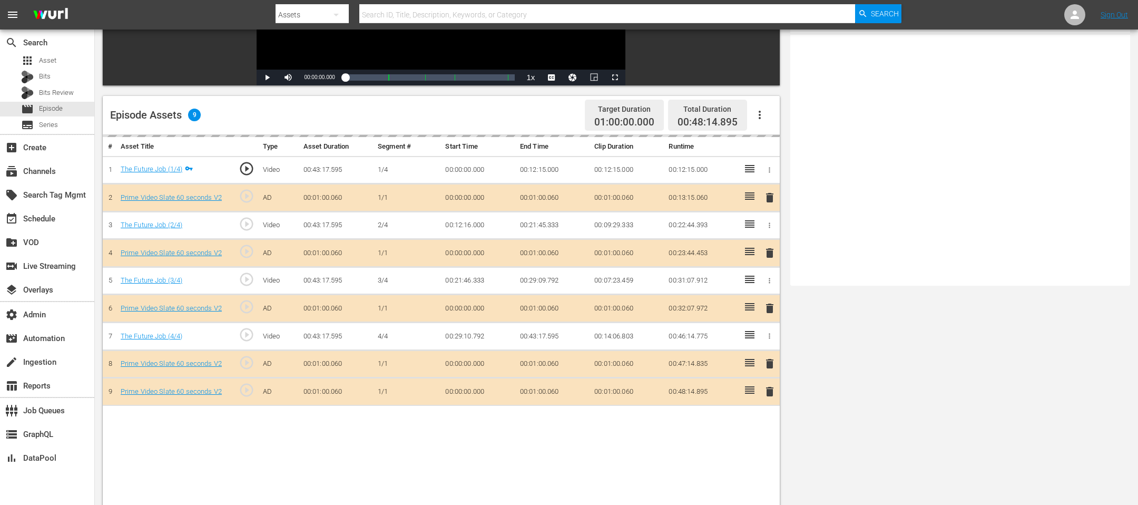
scroll to position [273, 0]
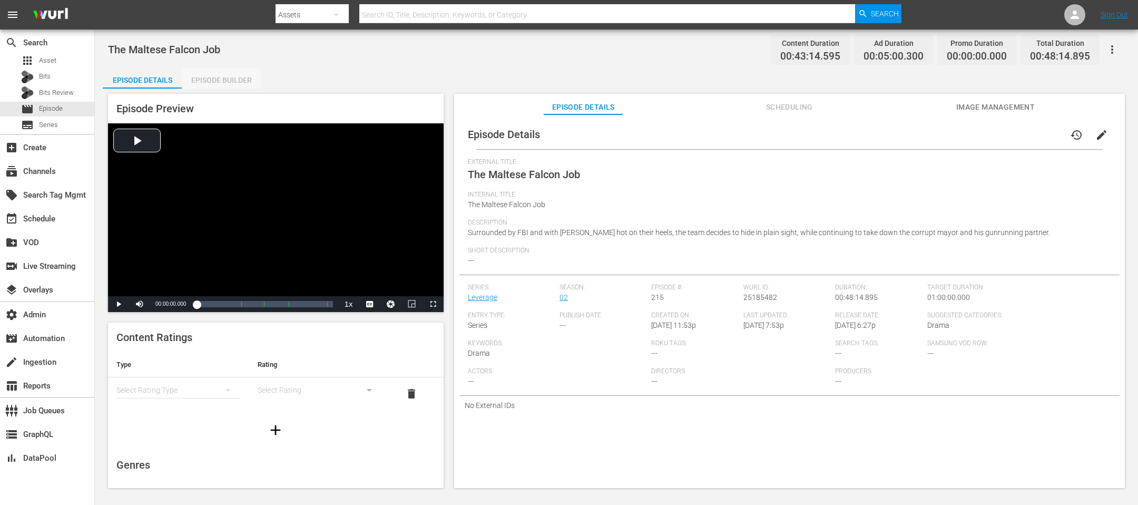
click at [245, 82] on div "Episode Builder" at bounding box center [221, 79] width 79 height 25
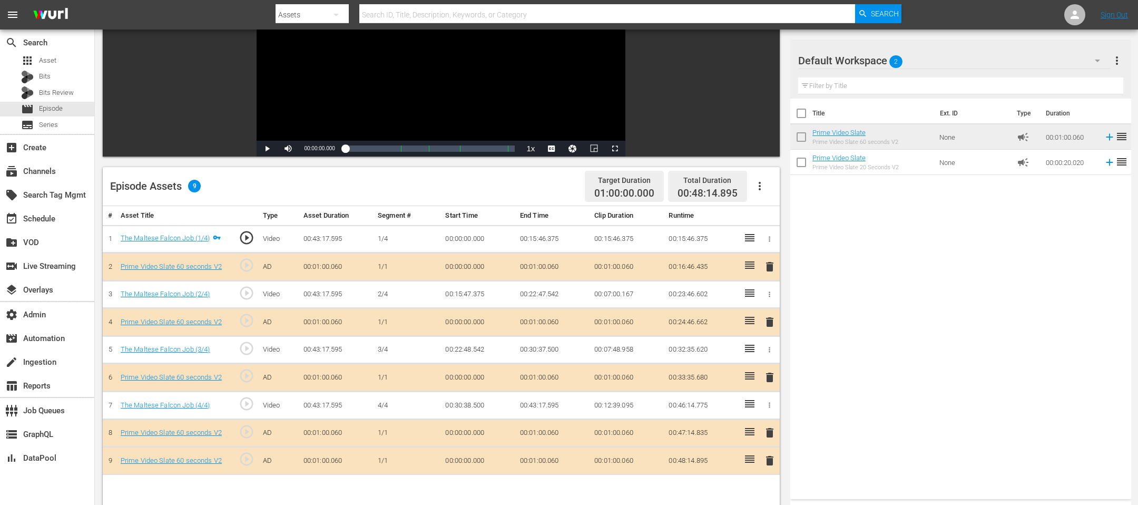
scroll to position [144, 0]
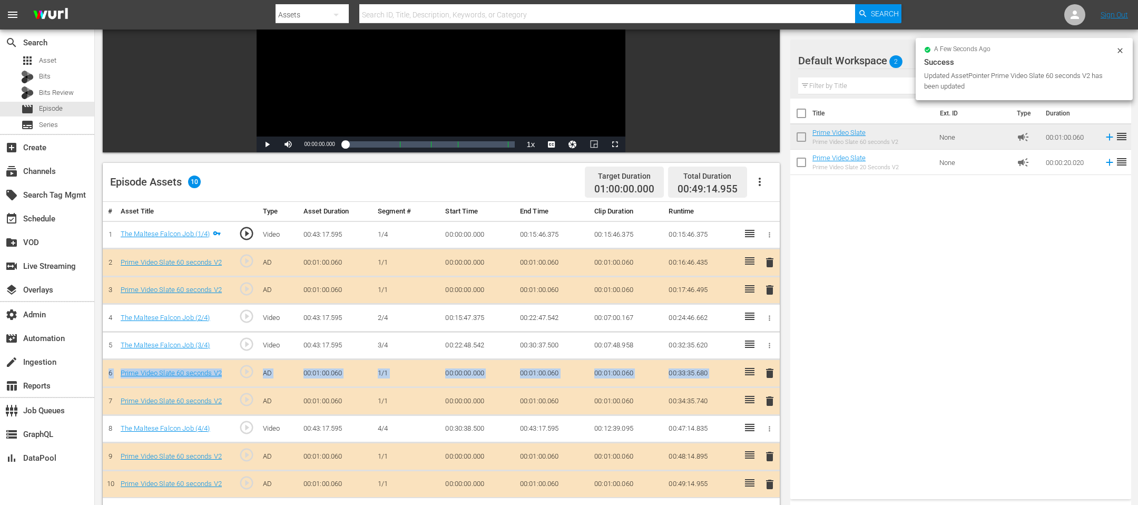
click at [752, 336] on tbody "1 The Maltese Falcon Job (1/4) play_circle_outline Video 00:43:17.595 [DATE] 00…" at bounding box center [441, 359] width 677 height 277
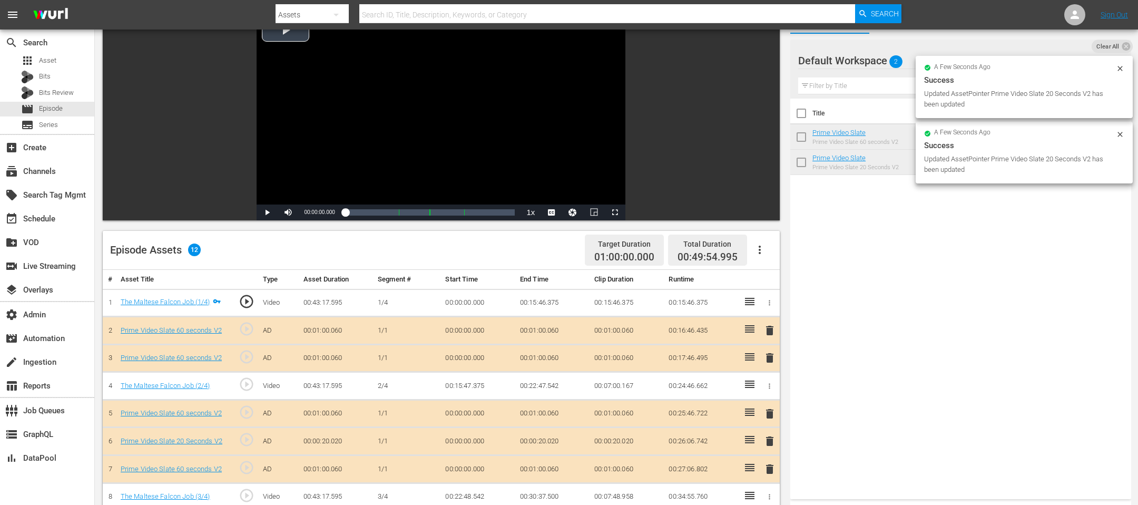
scroll to position [0, 0]
